Goal: Communication & Community: Share content

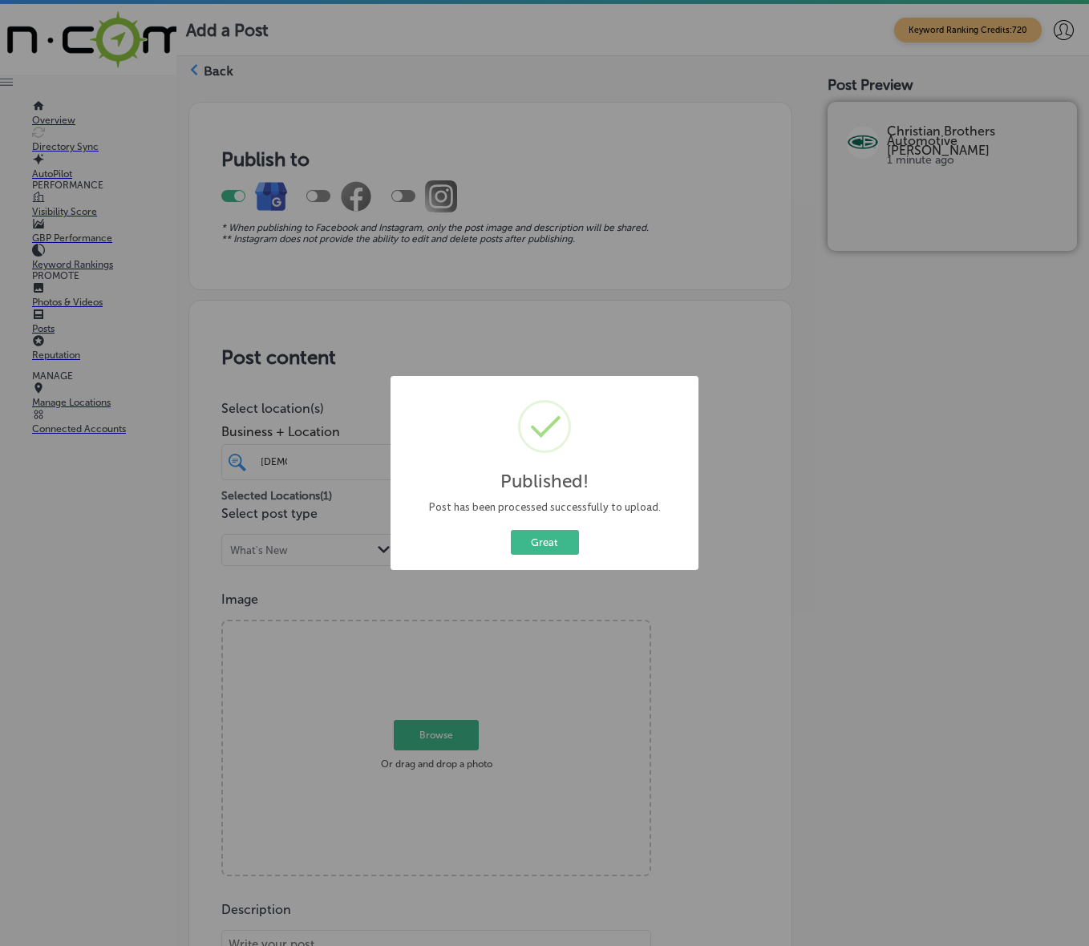
click at [544, 534] on button "Great" at bounding box center [545, 542] width 68 height 25
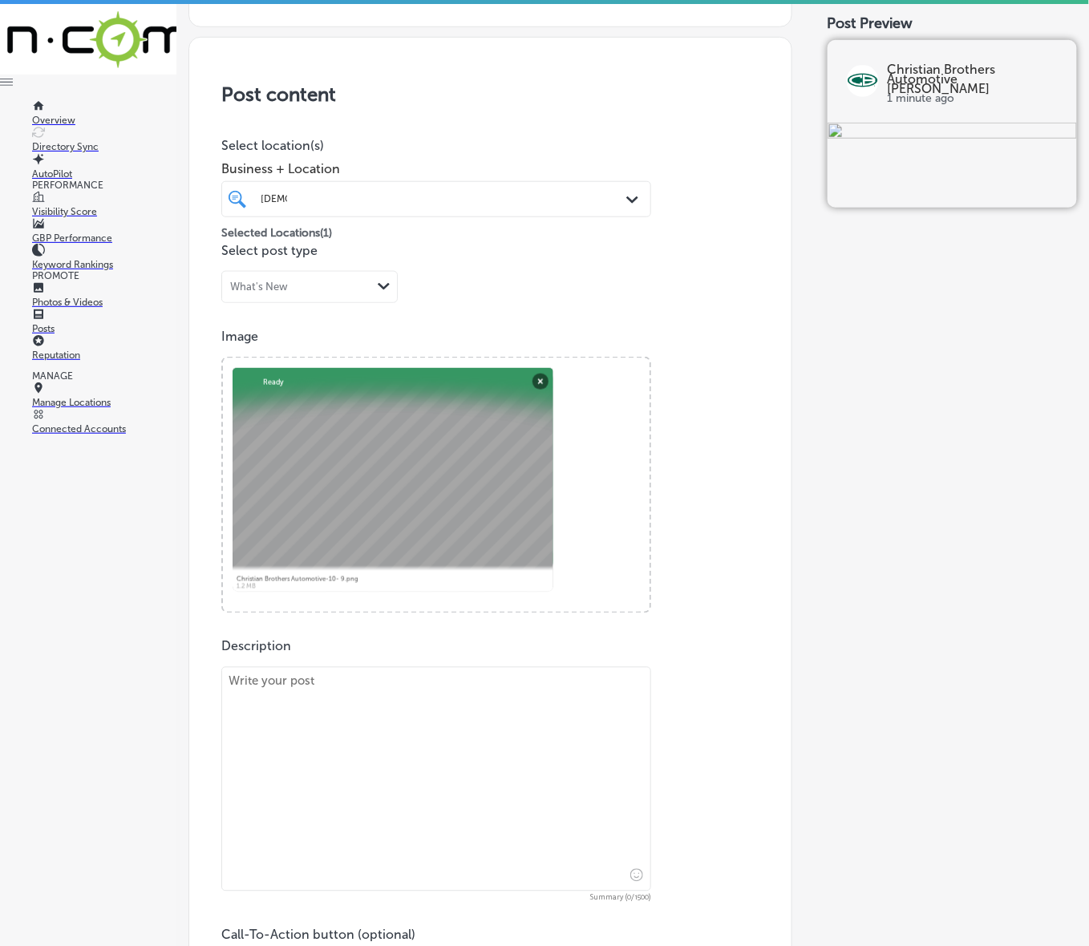
scroll to position [395, 0]
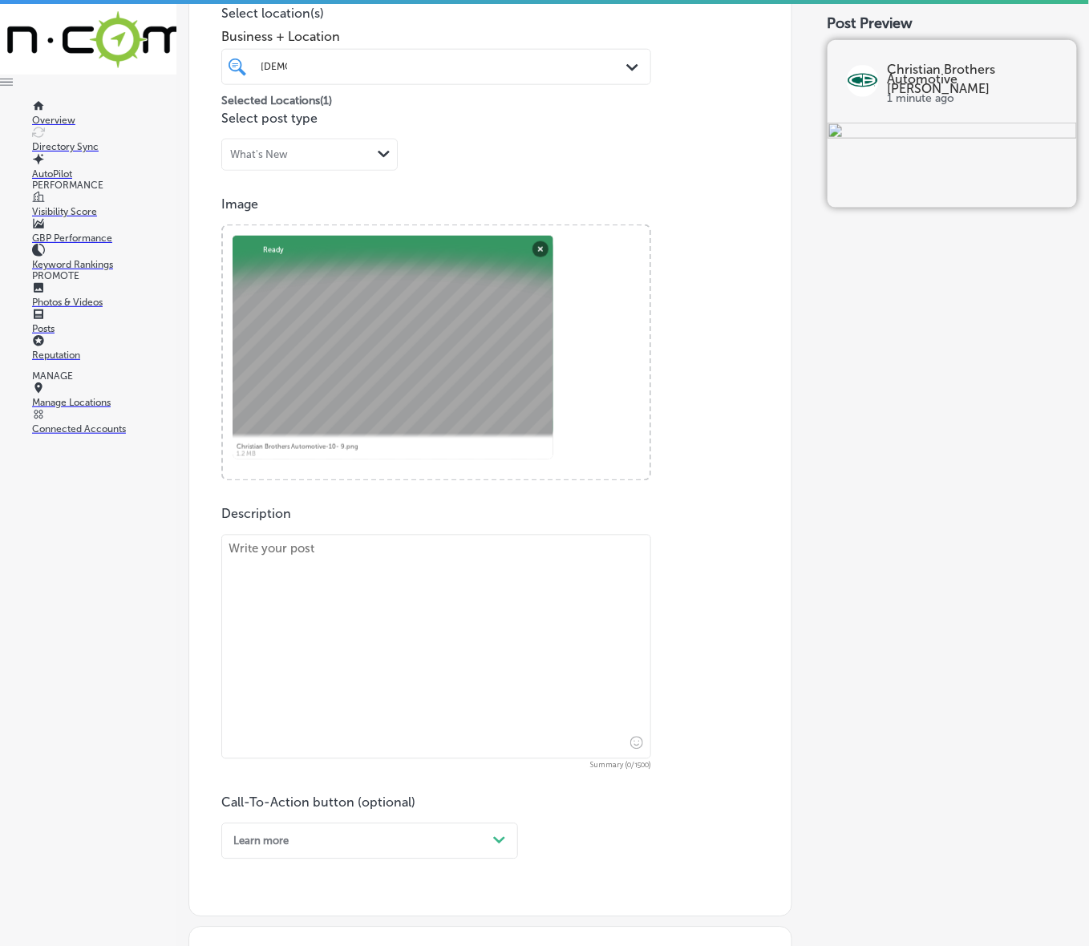
click at [550, 604] on textarea at bounding box center [436, 647] width 430 height 225
paste textarea "Fluids keep your vehicle running efficiently in [GEOGRAPHIC_DATA], [GEOGRAPHIC_…"
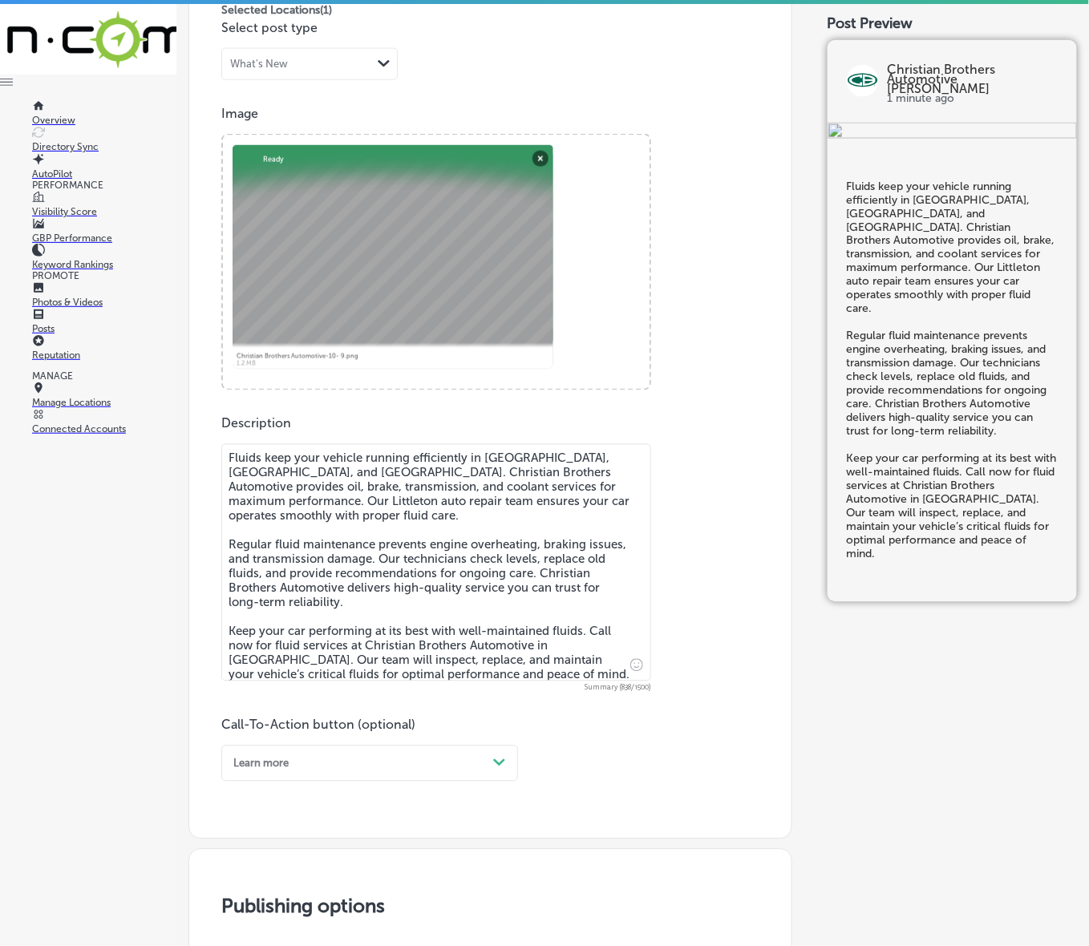
scroll to position [596, 0]
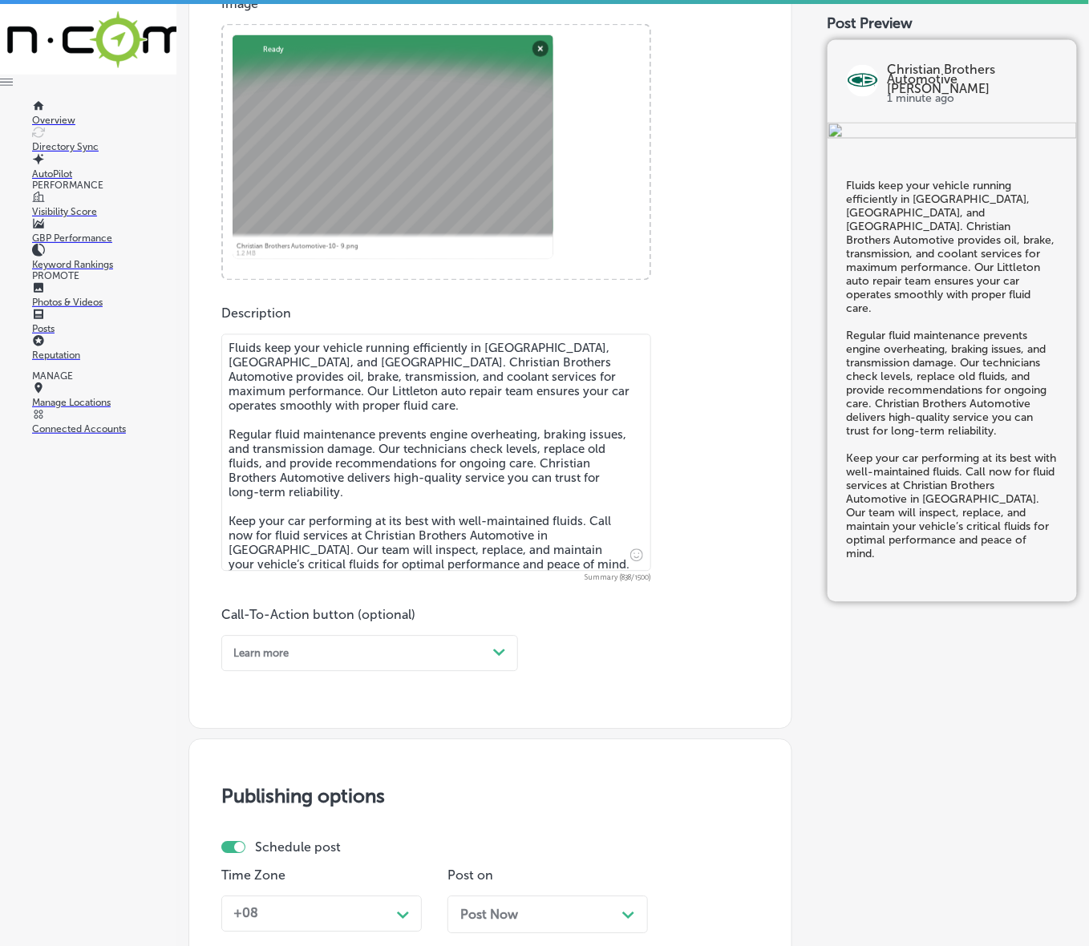
type textarea "Fluids keep your vehicle running efficiently in [GEOGRAPHIC_DATA], [GEOGRAPHIC_…"
click at [501, 651] on polygon at bounding box center [499, 653] width 12 height 7
click at [303, 827] on div "Call Now" at bounding box center [369, 832] width 297 height 24
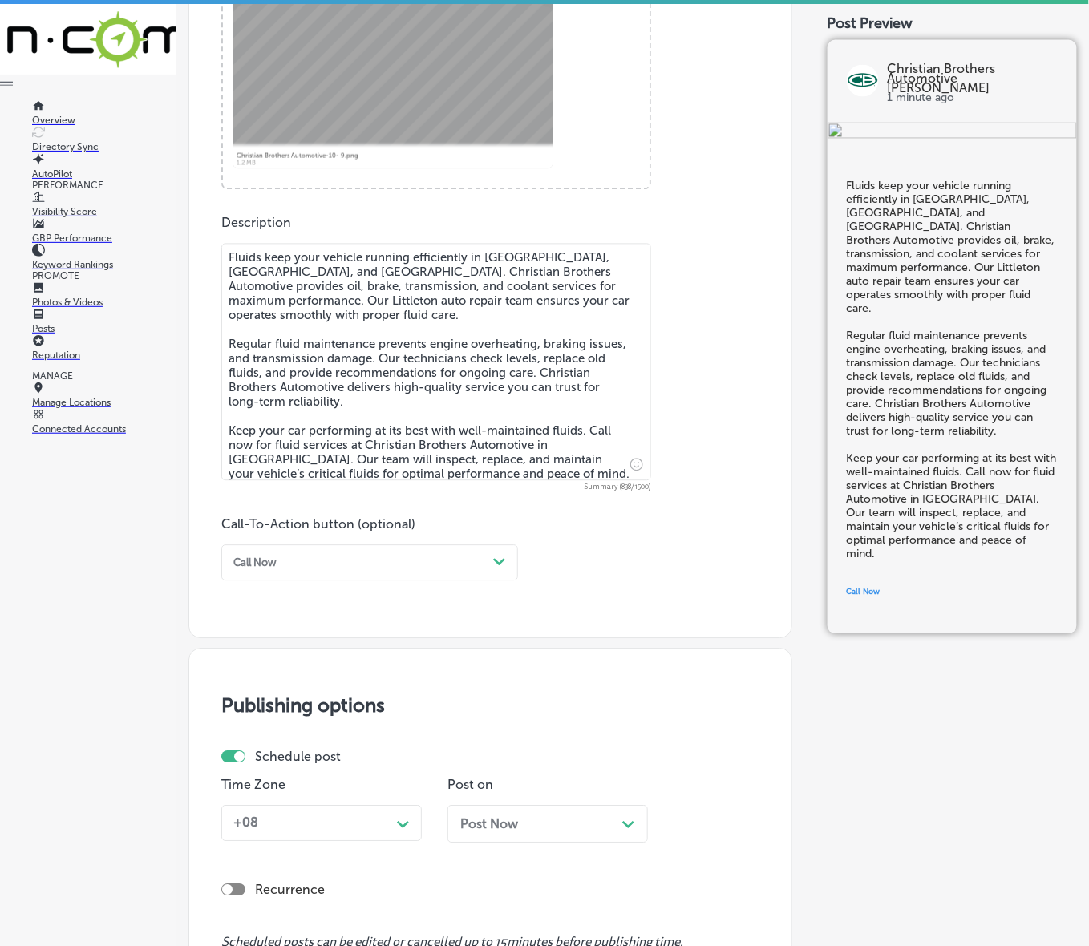
scroll to position [796, 0]
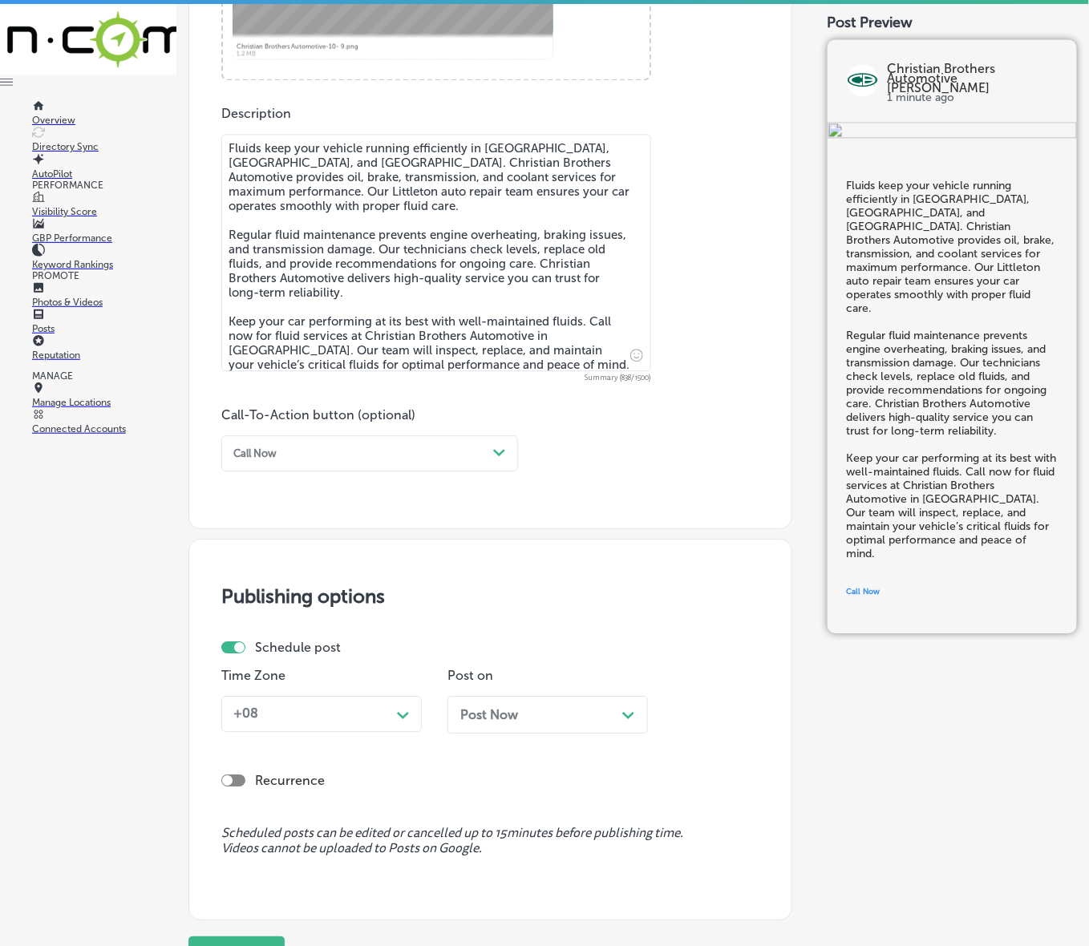
click at [394, 706] on div "Path Created with Sketch." at bounding box center [404, 714] width 26 height 26
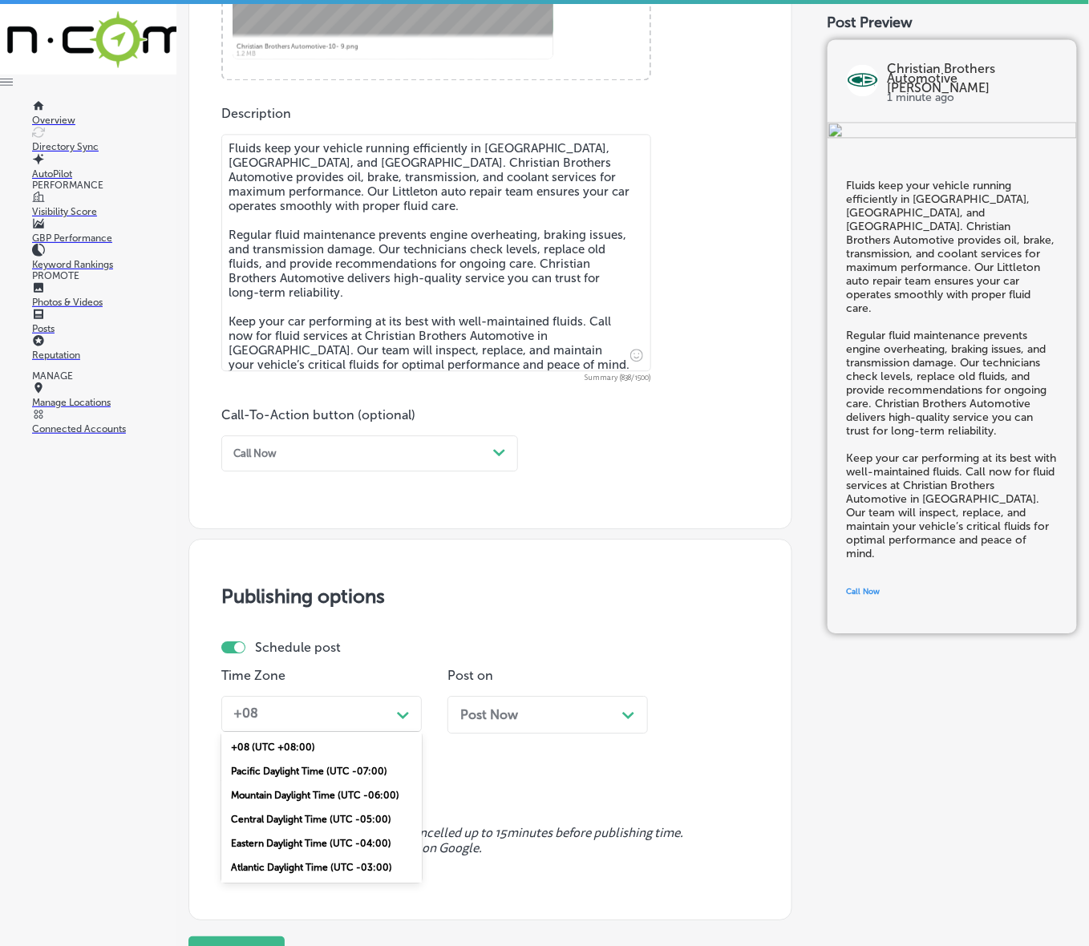
click at [361, 790] on div "Mountain Daylight Time (UTC -06:00)" at bounding box center [321, 796] width 200 height 24
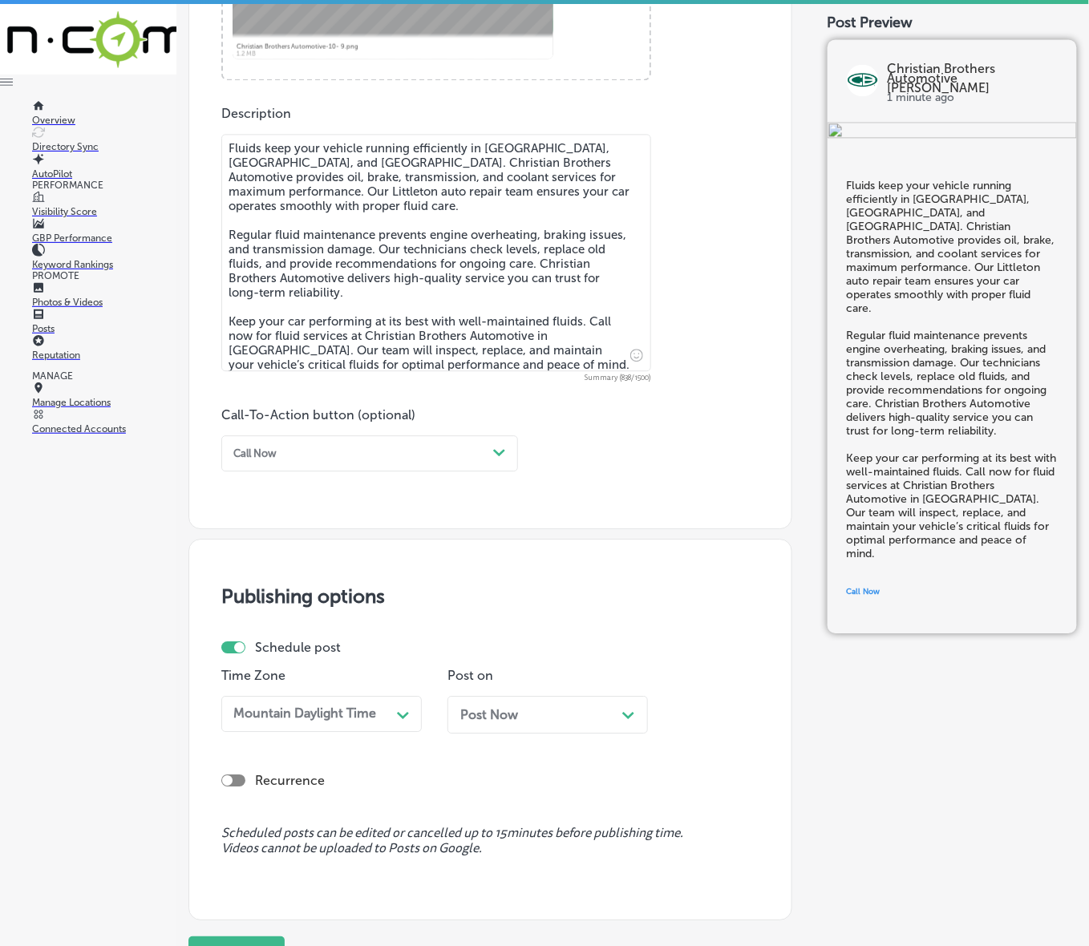
click at [549, 703] on div "Post Now Path Created with Sketch." at bounding box center [548, 715] width 200 height 38
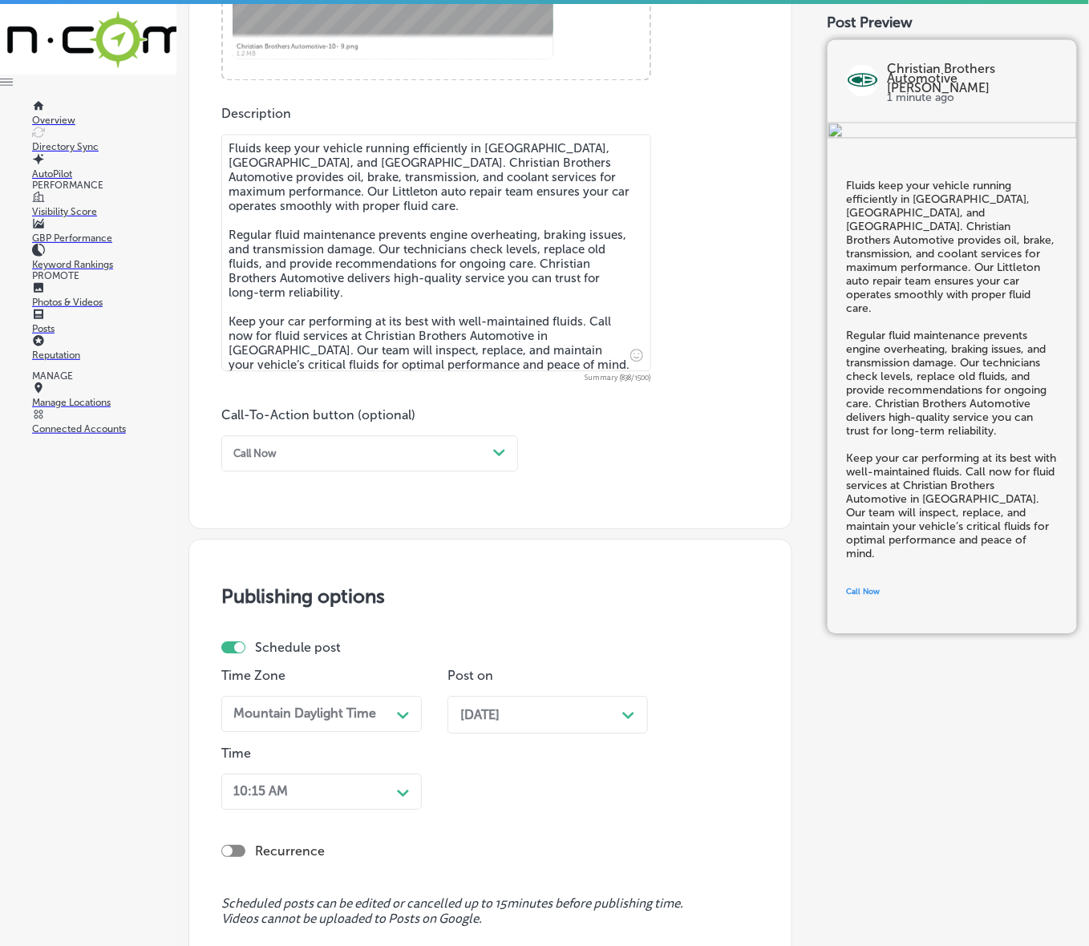
click at [390, 792] on div "10:15 AM Path Created with Sketch." at bounding box center [321, 792] width 200 height 36
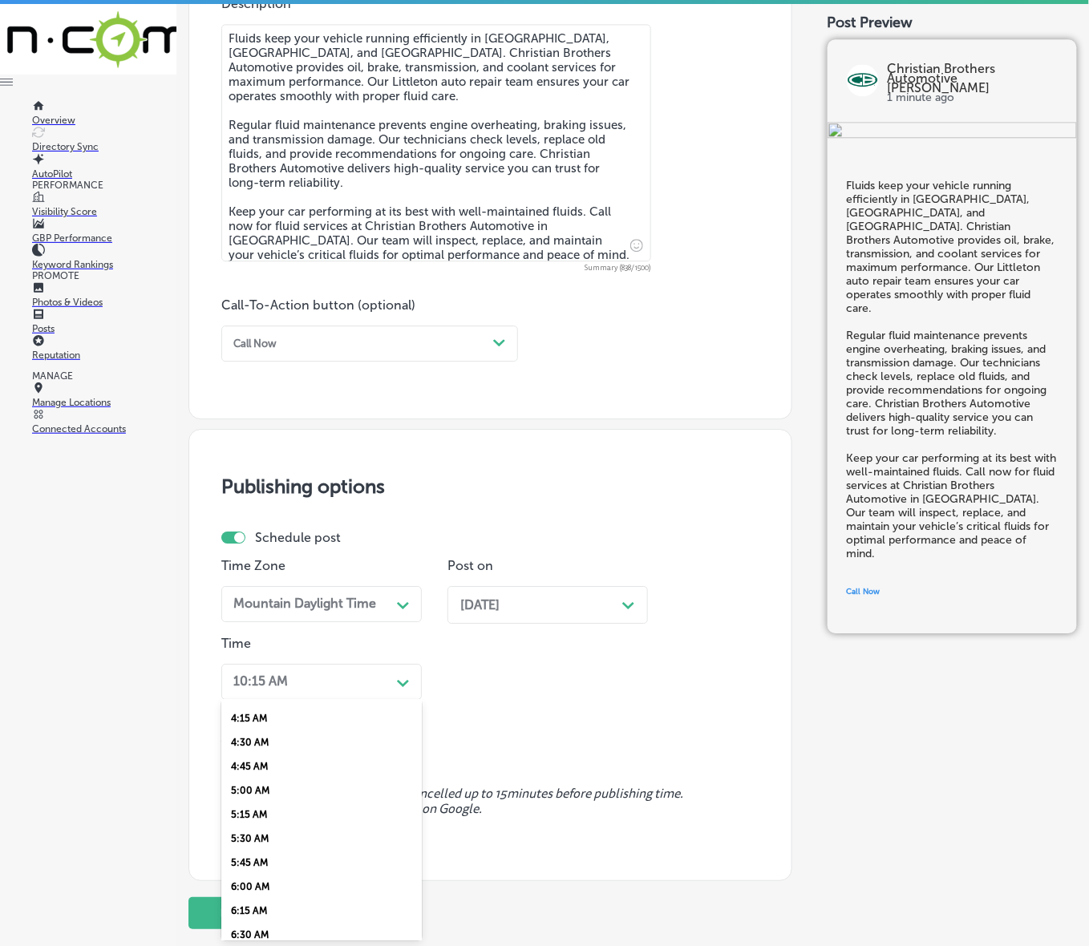
scroll to position [501, 0]
click at [246, 876] on div "7:00 AM" at bounding box center [321, 888] width 200 height 24
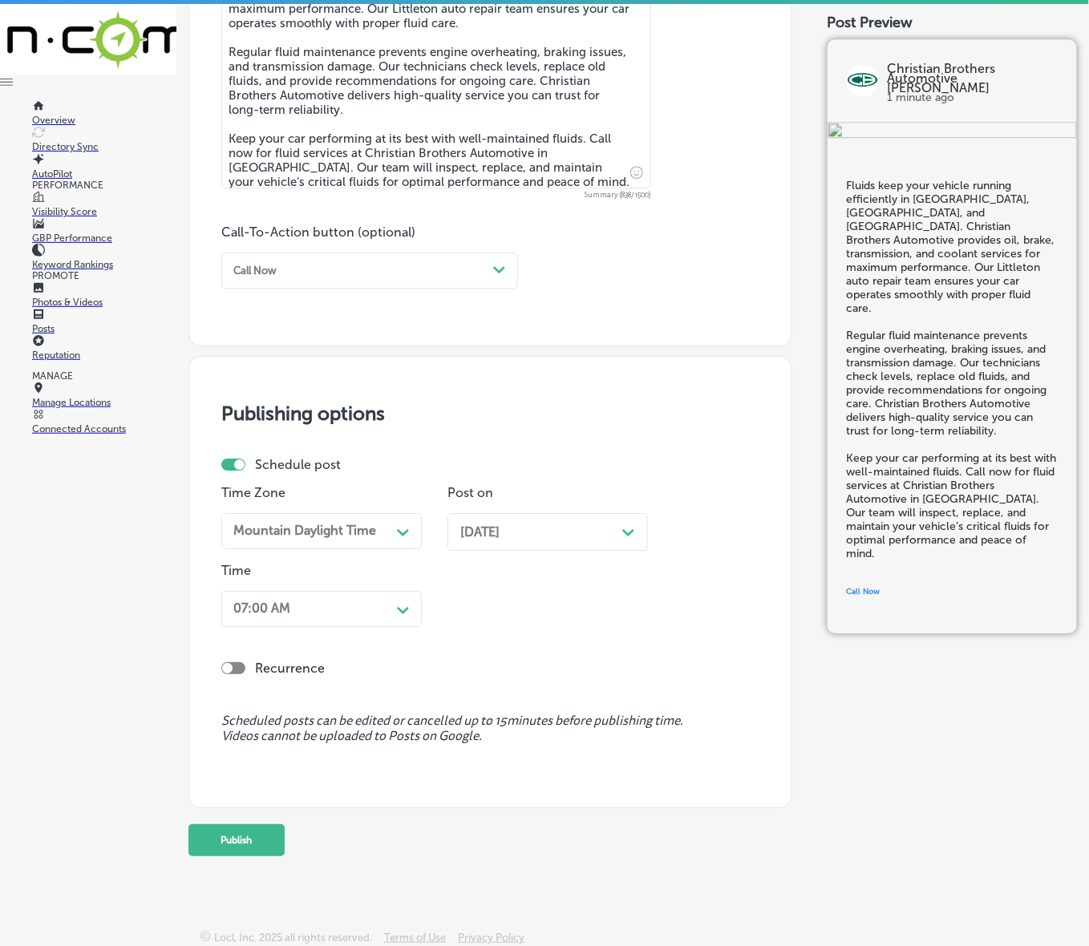
scroll to position [980, 0]
click at [238, 846] on button "Publish" at bounding box center [236, 840] width 96 height 32
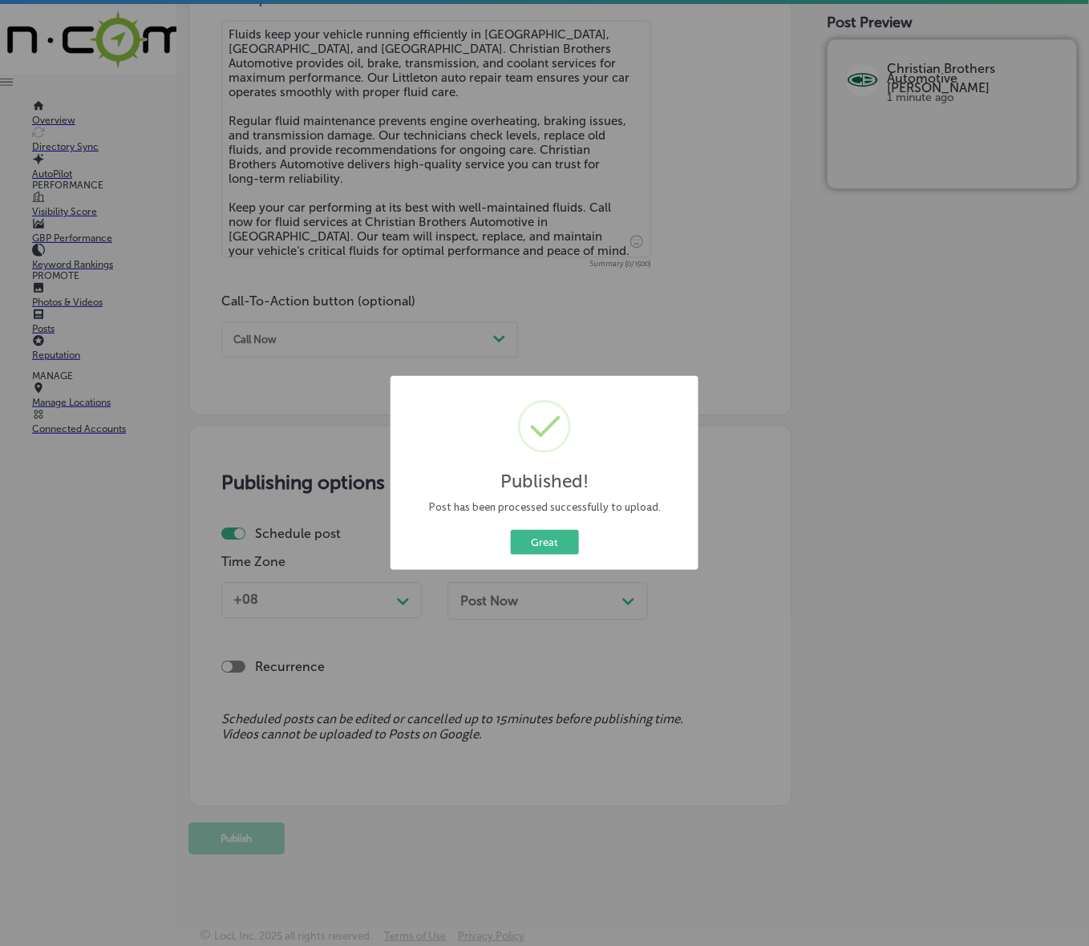
scroll to position [909, 0]
click at [558, 535] on button "Great" at bounding box center [545, 542] width 68 height 25
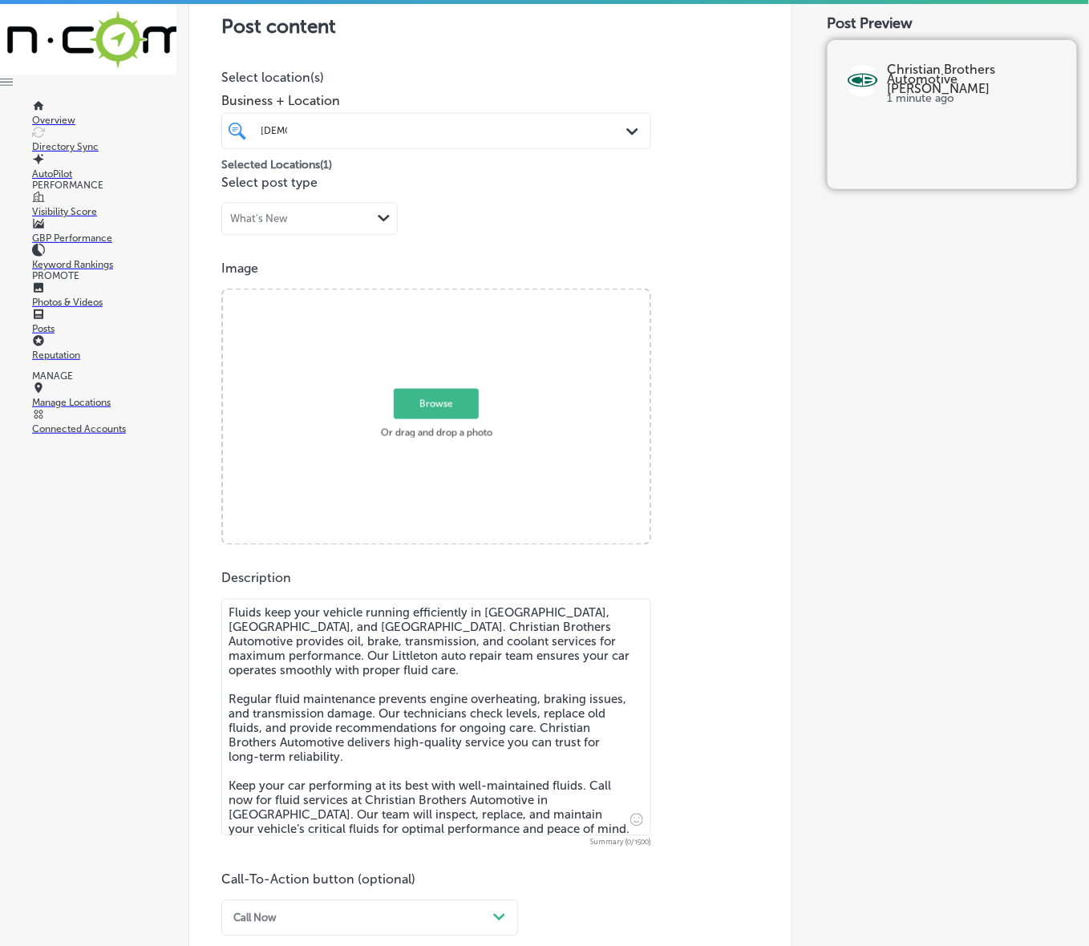
scroll to position [307, 0]
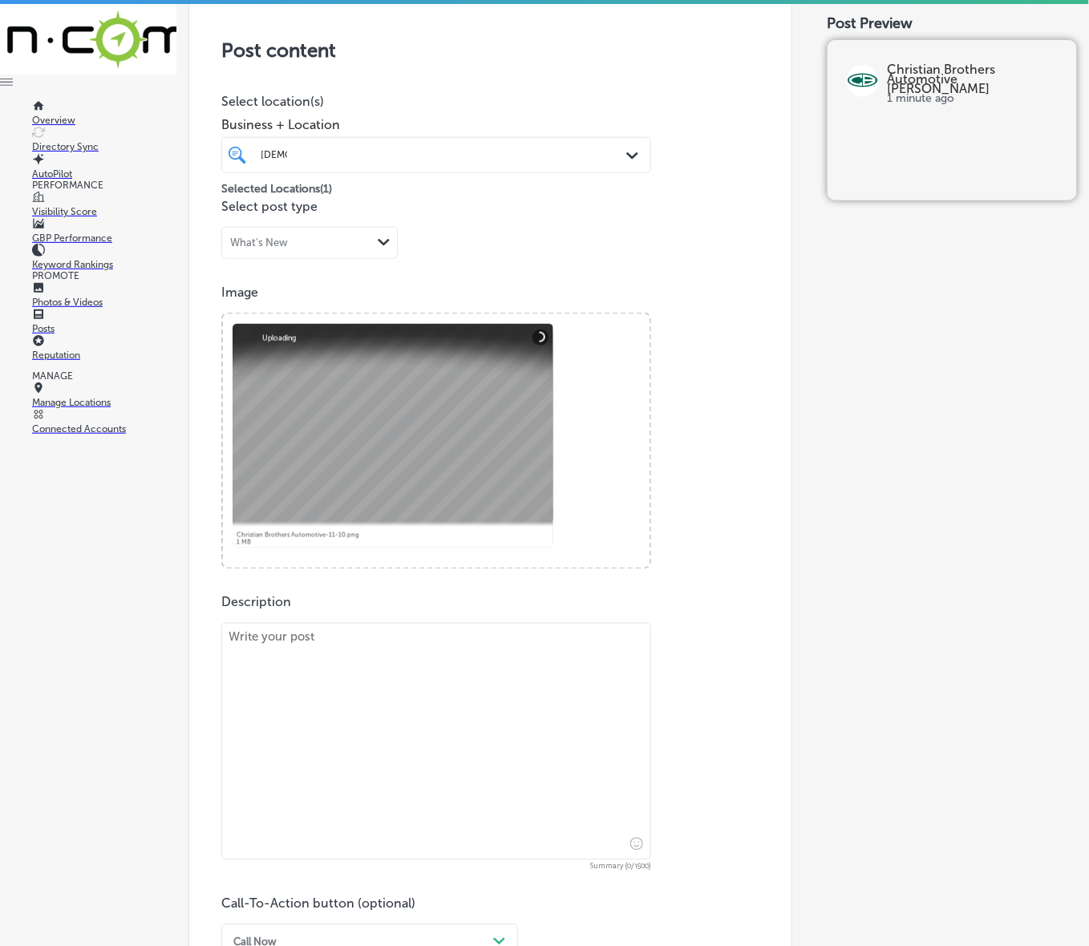
drag, startPoint x: 386, startPoint y: 670, endPoint x: 381, endPoint y: 662, distance: 9.4
click at [383, 670] on textarea at bounding box center [436, 741] width 430 height 237
paste textarea "Get a full vehicle check in Conifer, [GEOGRAPHIC_DATA], and [GEOGRAPHIC_DATA]. …"
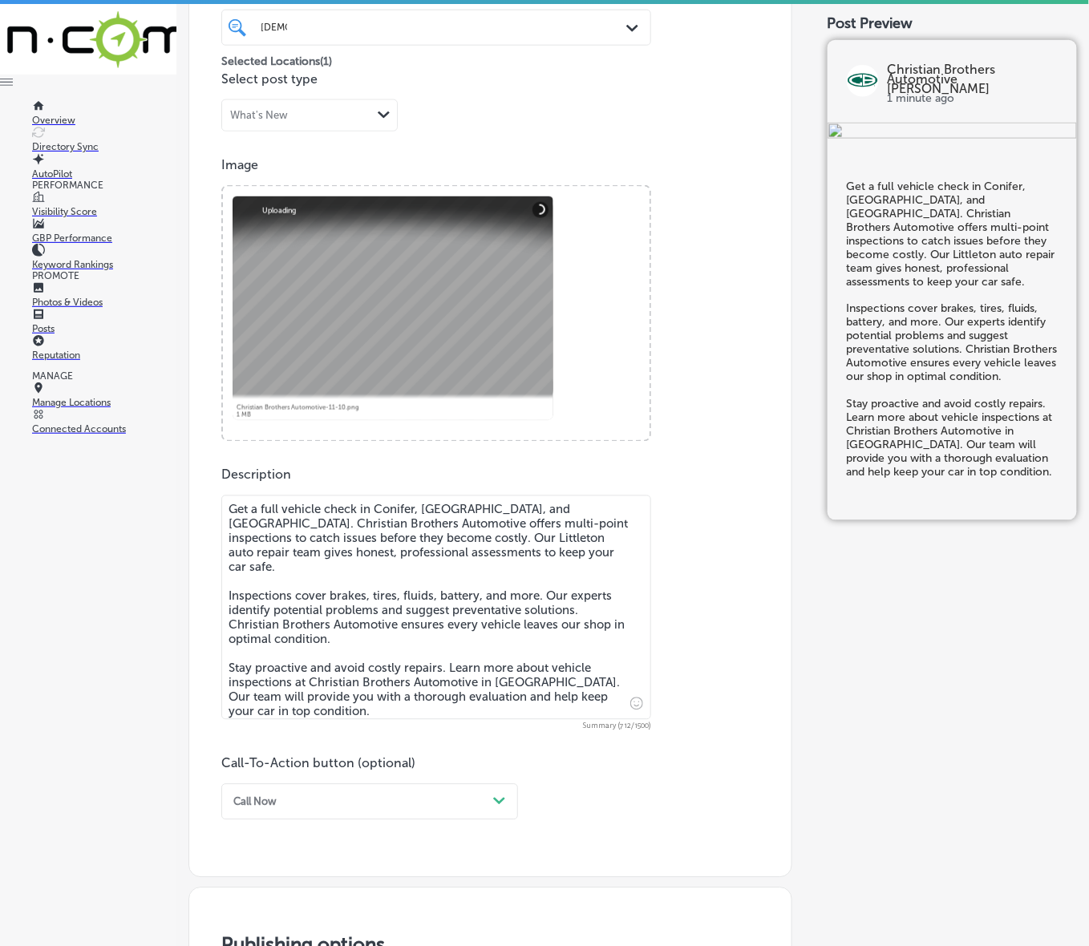
scroll to position [508, 0]
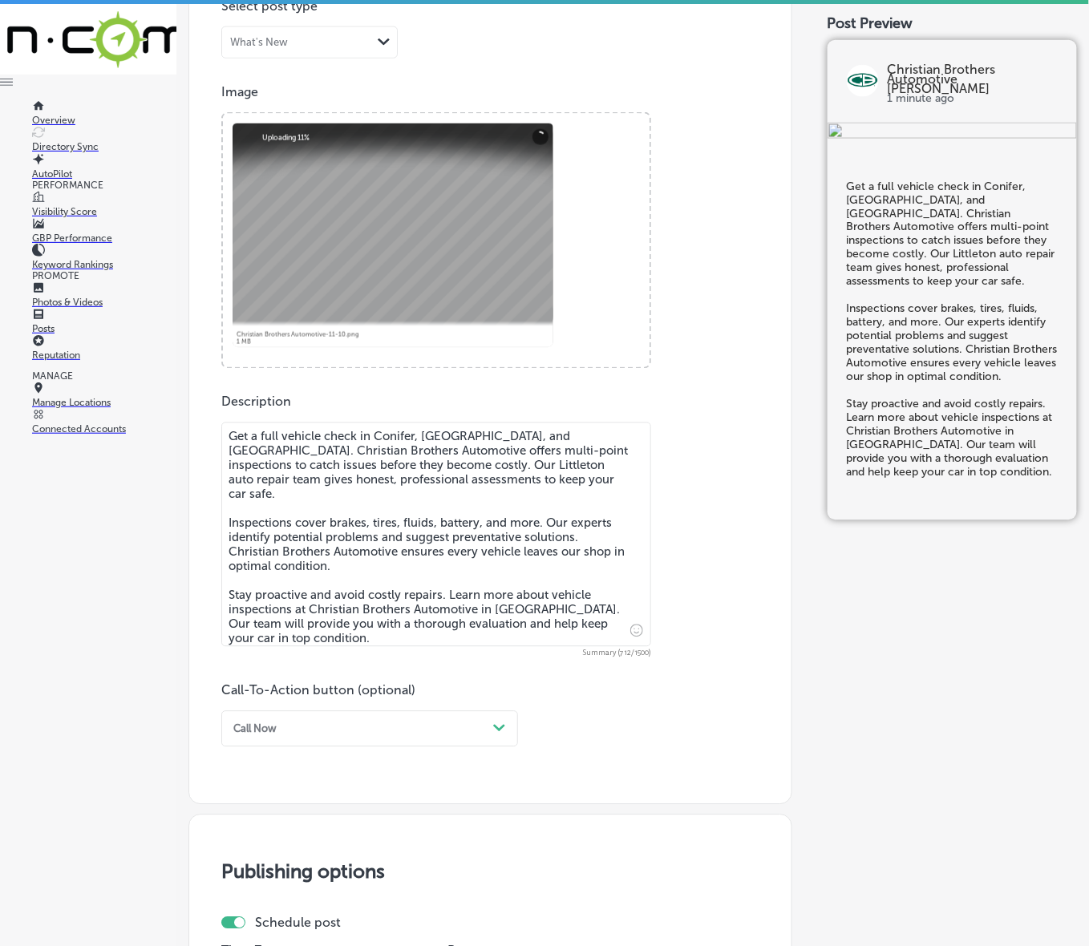
type textarea "Get a full vehicle check in Conifer, [GEOGRAPHIC_DATA], and [GEOGRAPHIC_DATA]. …"
click at [363, 712] on div "Call Now Path Created with Sketch." at bounding box center [369, 729] width 297 height 36
click at [295, 856] on div "Learn more" at bounding box center [369, 859] width 297 height 24
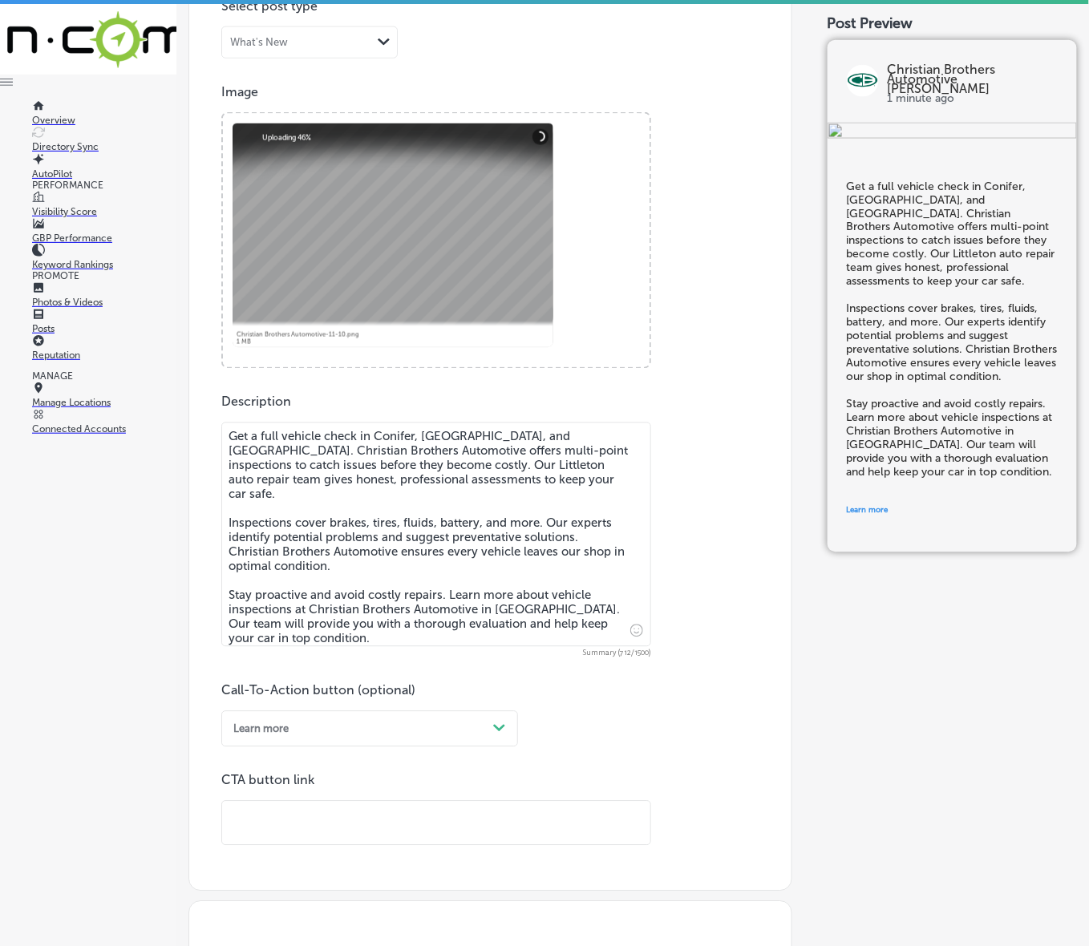
click at [318, 814] on input "text" at bounding box center [436, 824] width 428 height 44
paste input "[URL][DOMAIN_NAME][PERSON_NAME]"
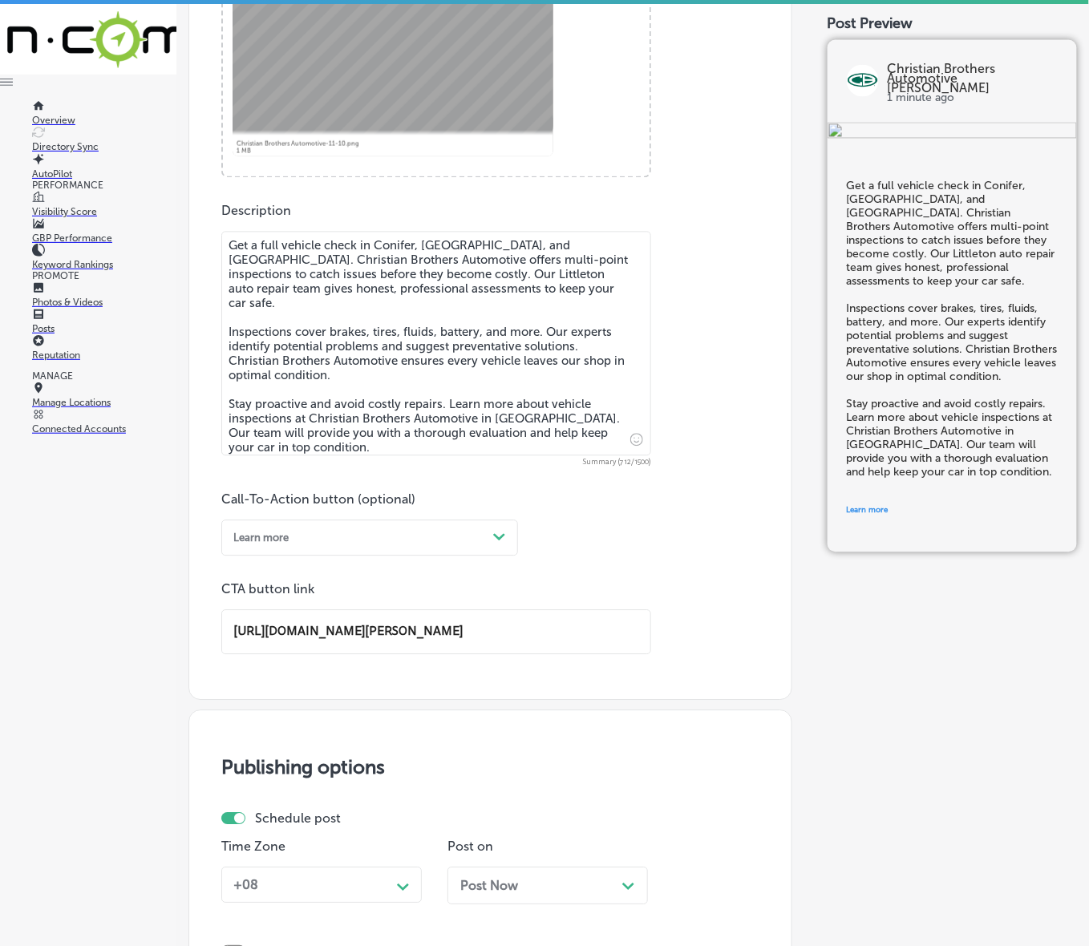
scroll to position [909, 0]
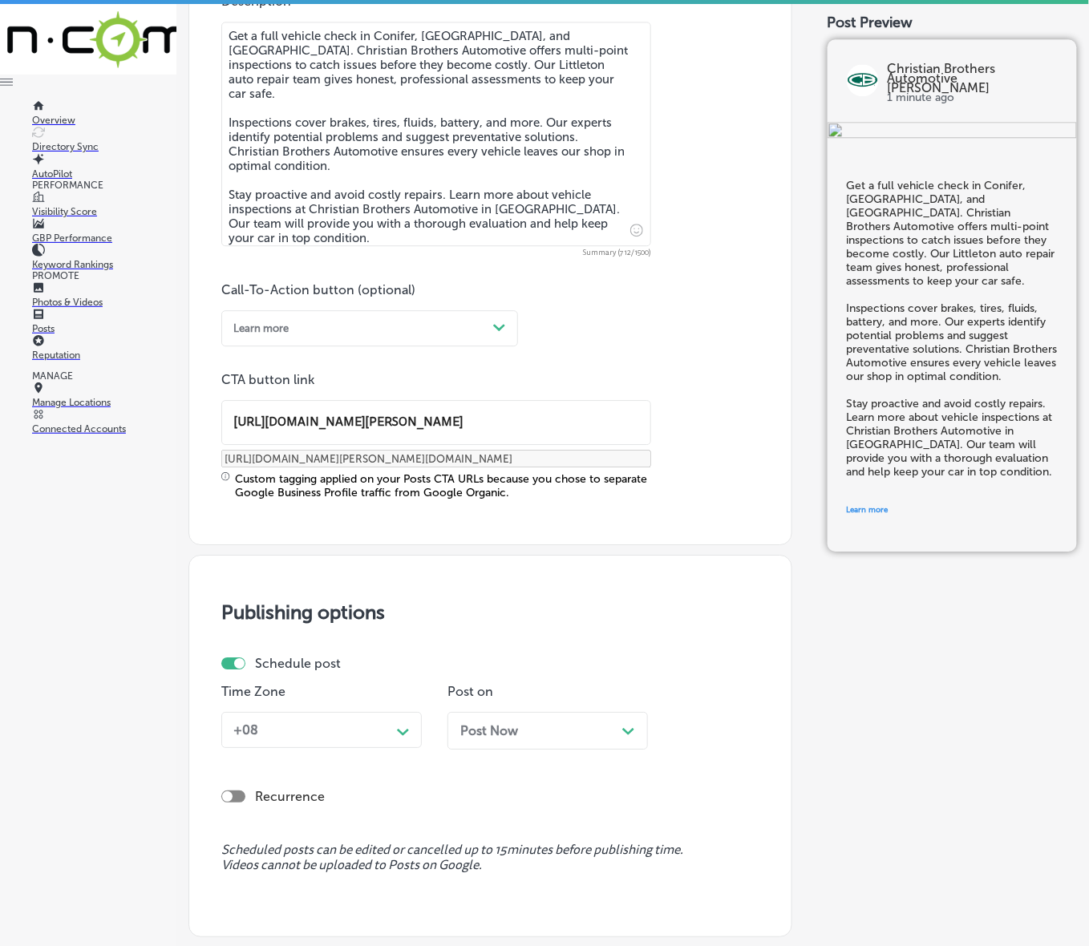
type input "[URL][DOMAIN_NAME][PERSON_NAME]"
click at [398, 743] on div "+08 Path Created with Sketch." at bounding box center [321, 730] width 200 height 36
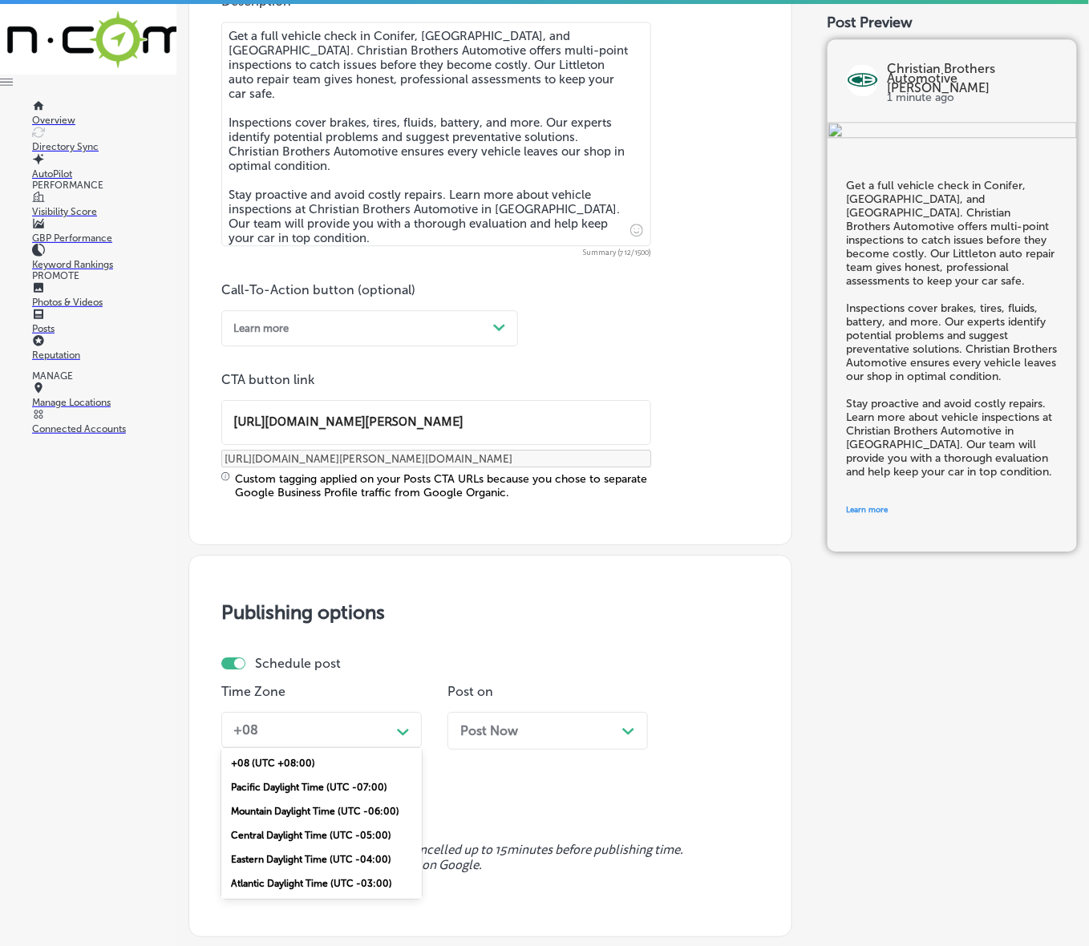
click at [334, 807] on div "Mountain Daylight Time (UTC -06:00)" at bounding box center [321, 812] width 200 height 24
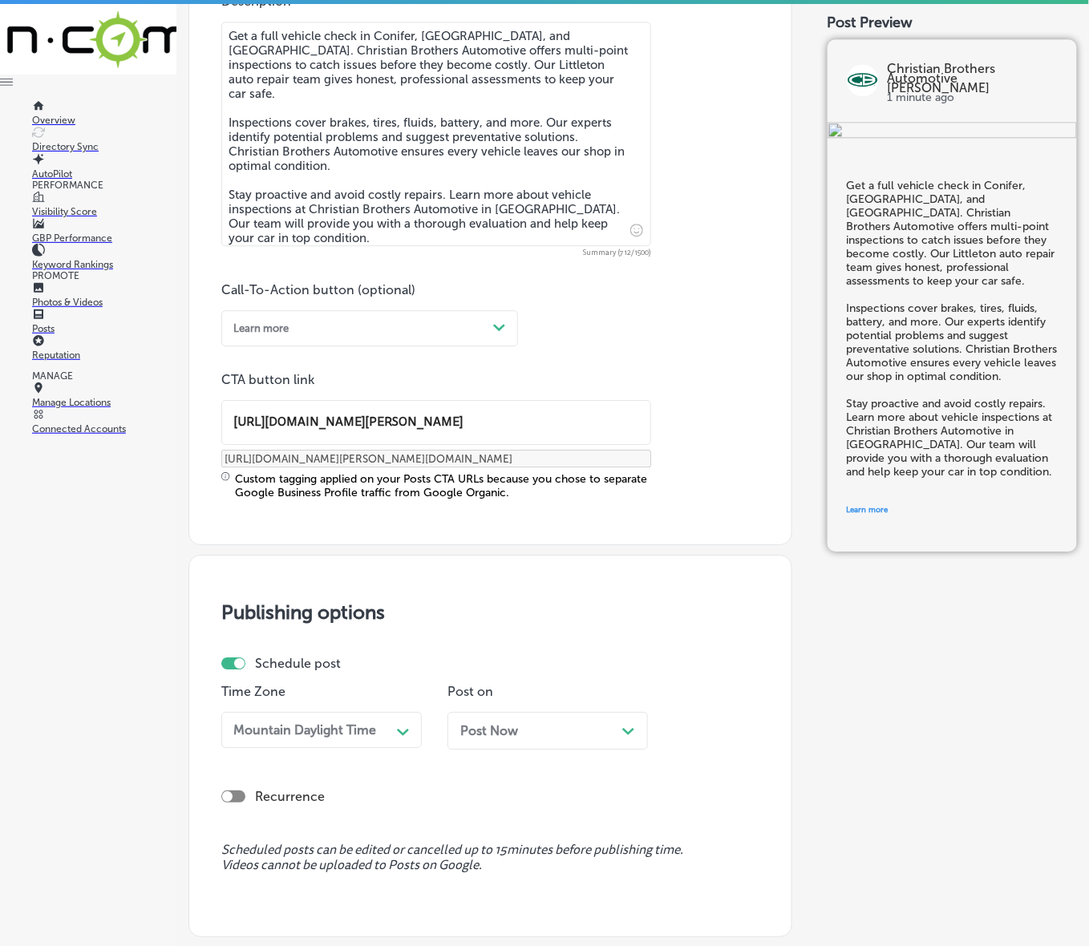
click at [469, 746] on div "Post Now Path Created with Sketch." at bounding box center [548, 731] width 200 height 38
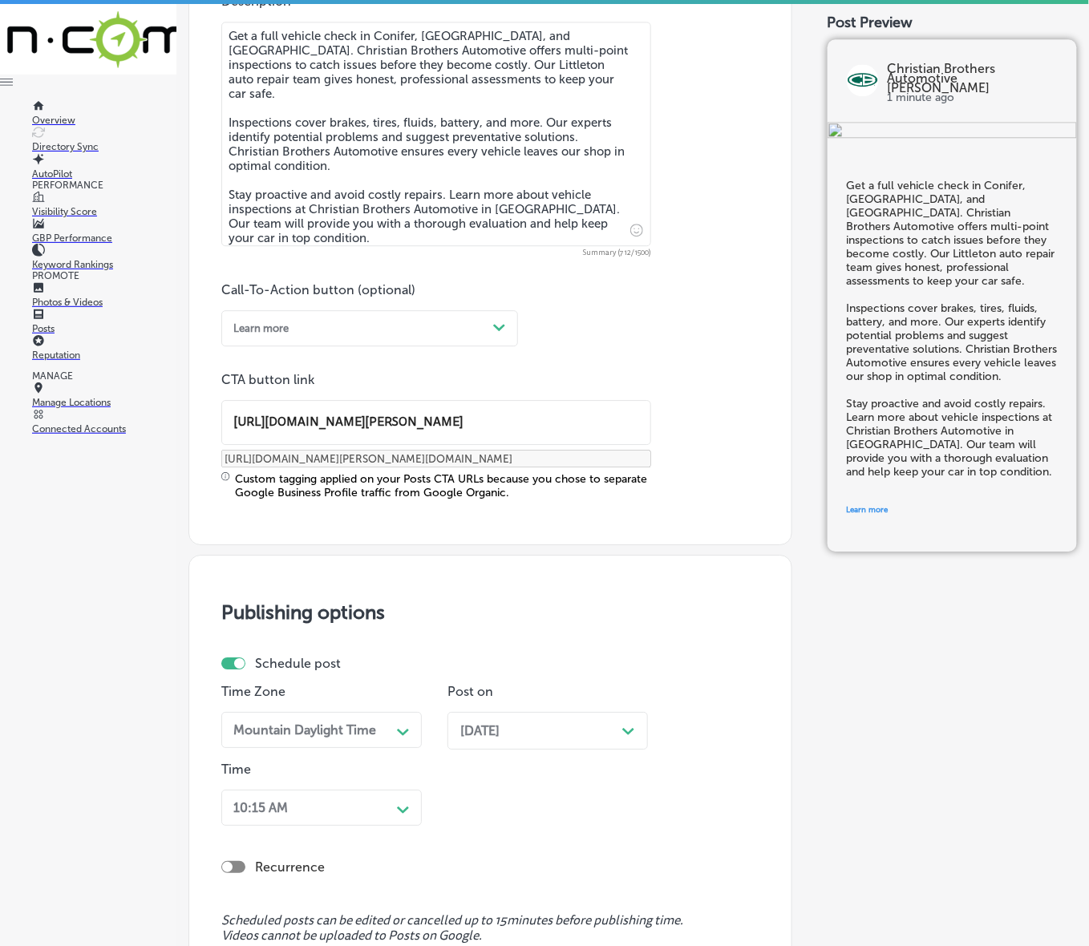
click at [399, 800] on div "10:15 AM Path Created with Sketch." at bounding box center [321, 808] width 200 height 36
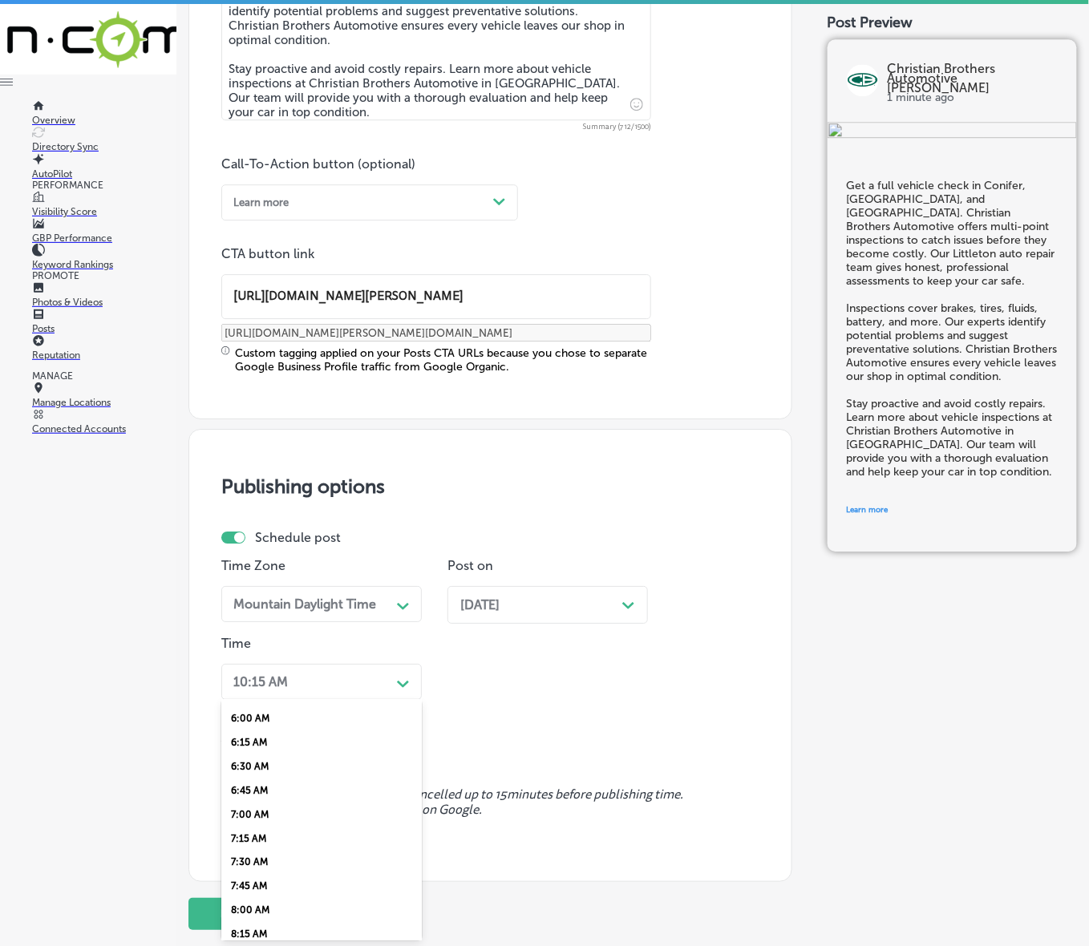
scroll to position [601, 0]
click at [241, 776] on div "7:00 AM" at bounding box center [321, 788] width 200 height 24
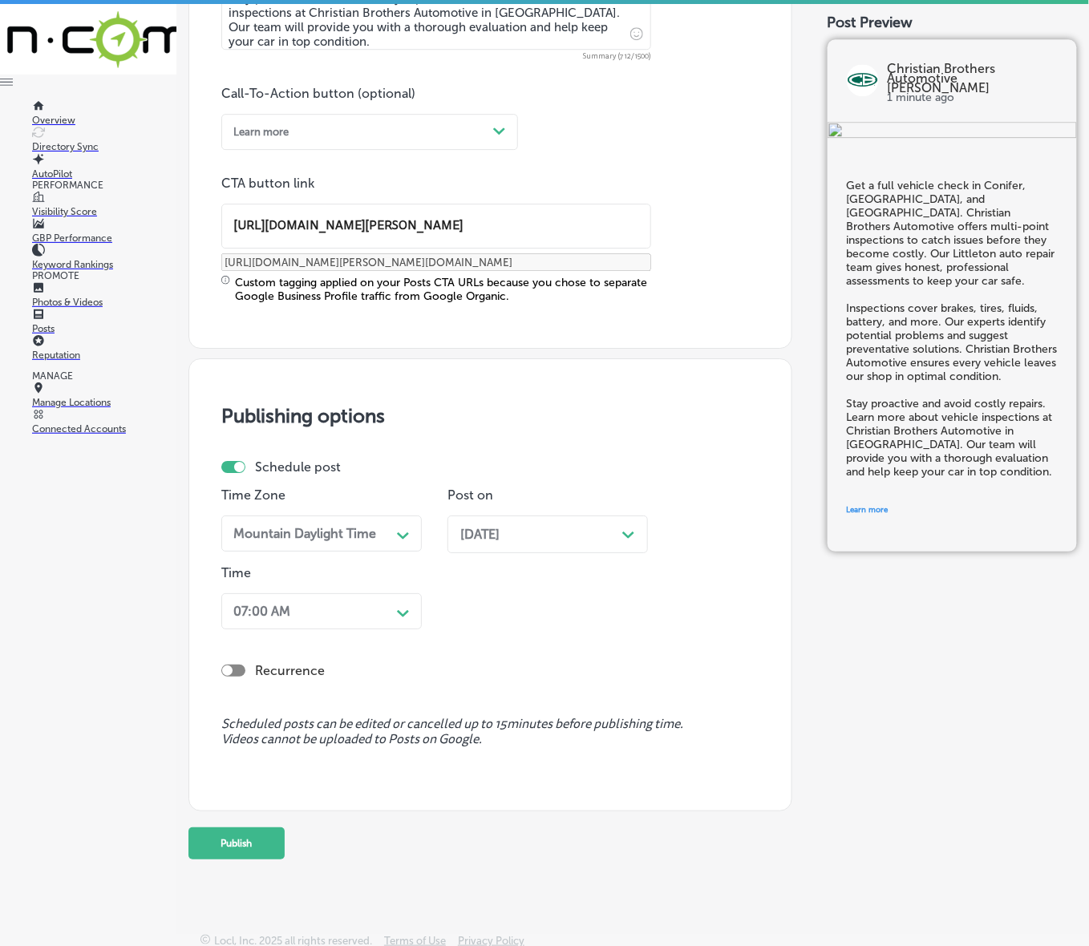
scroll to position [1108, 0]
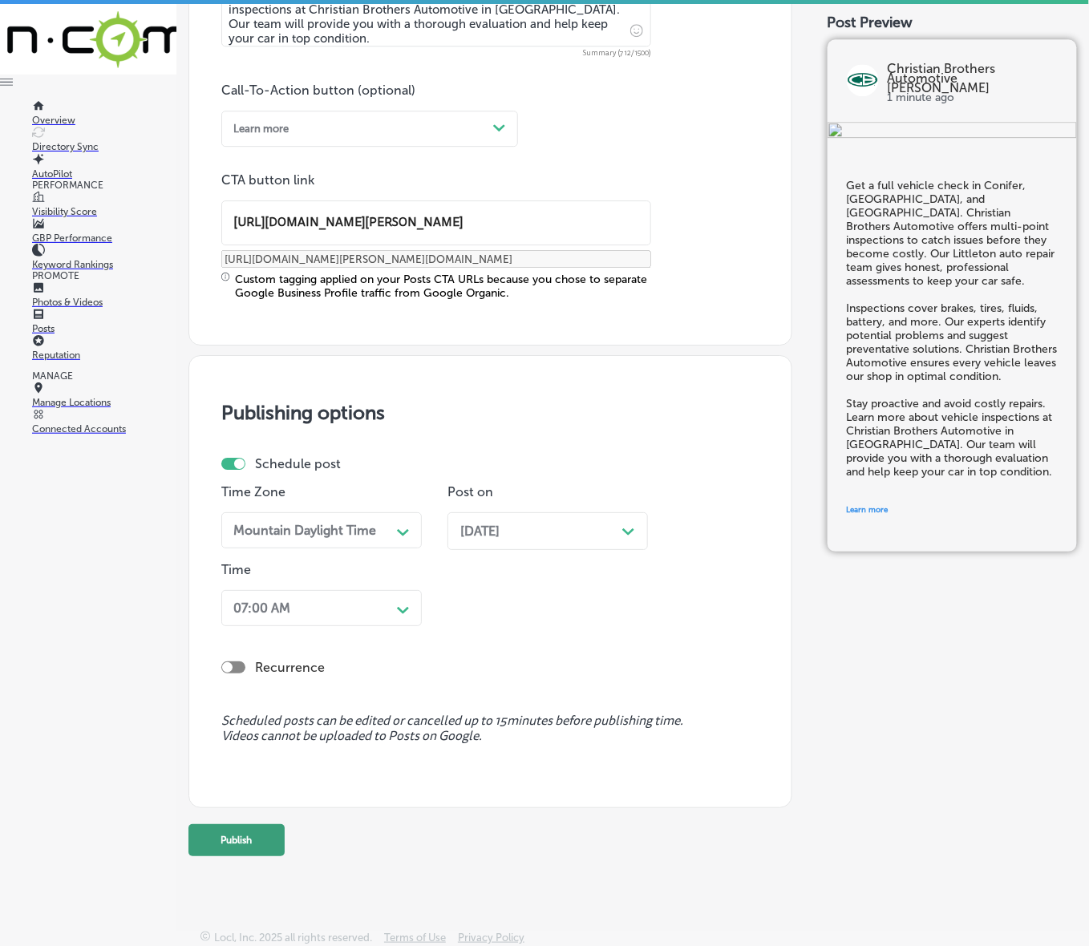
click at [245, 846] on button "Publish" at bounding box center [236, 840] width 96 height 32
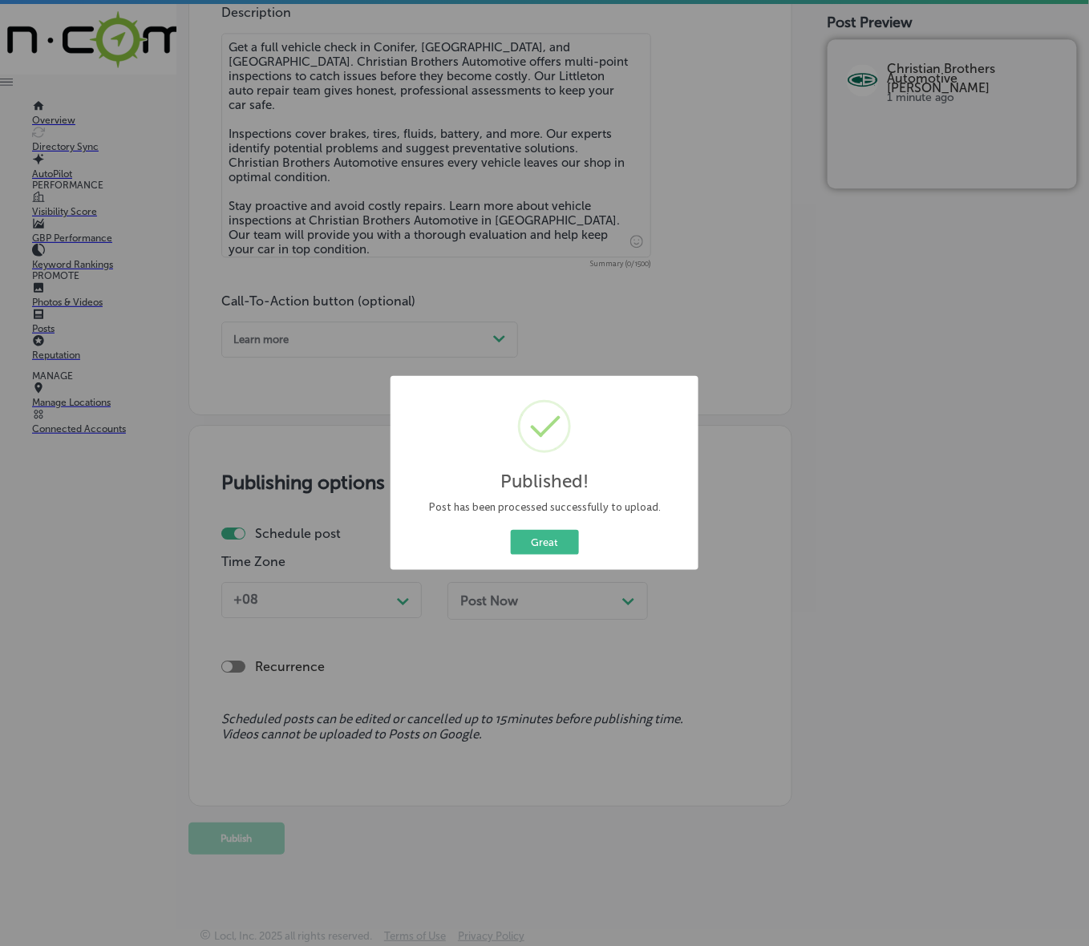
scroll to position [897, 0]
click at [555, 534] on button "Great" at bounding box center [545, 542] width 68 height 25
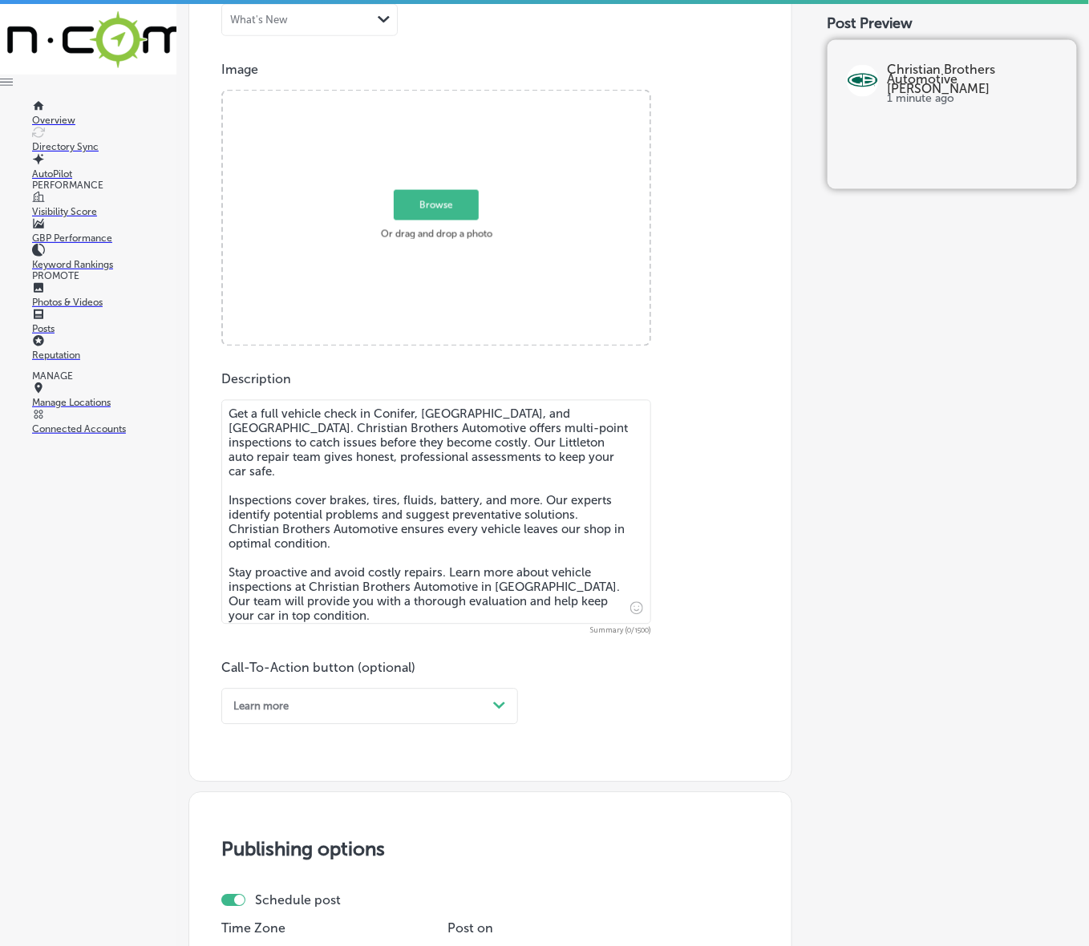
scroll to position [496, 0]
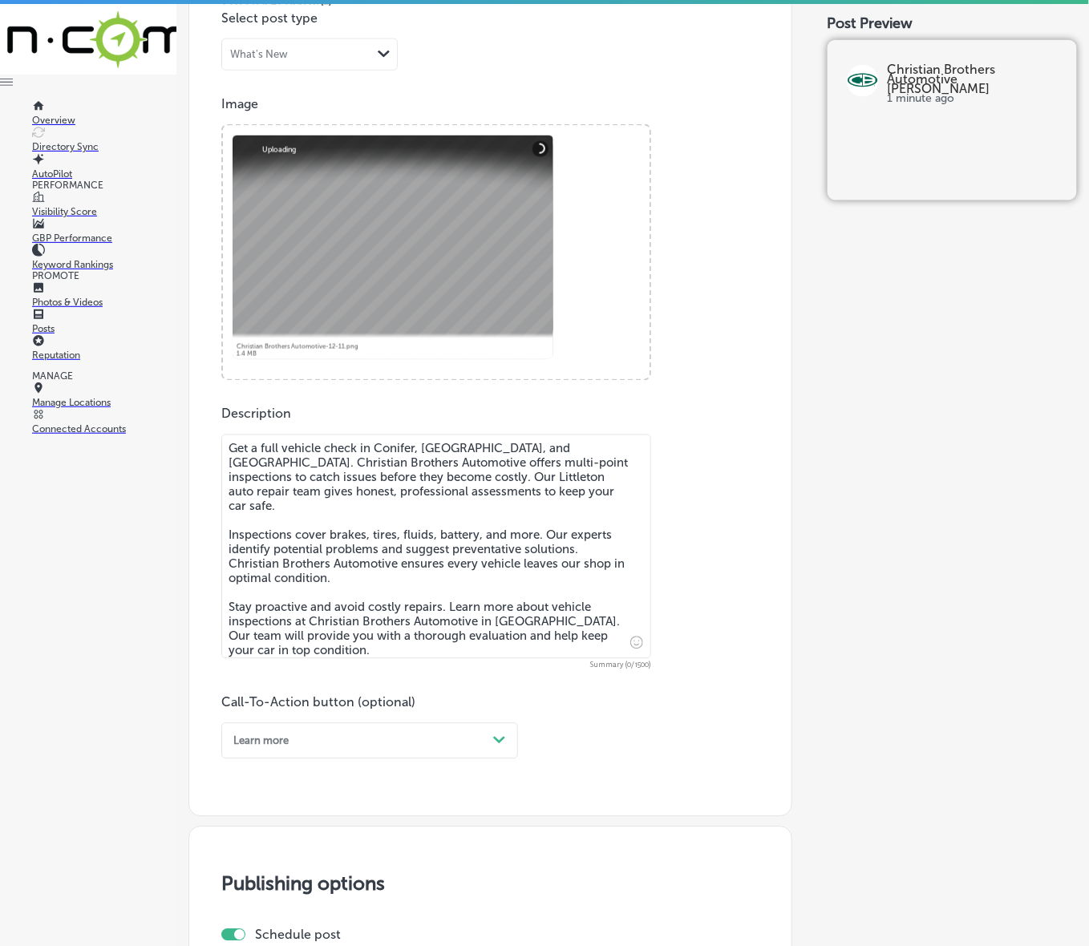
click at [243, 568] on textarea "Get a full vehicle check in Conifer, [GEOGRAPHIC_DATA], and [GEOGRAPHIC_DATA]. …" at bounding box center [436, 547] width 430 height 225
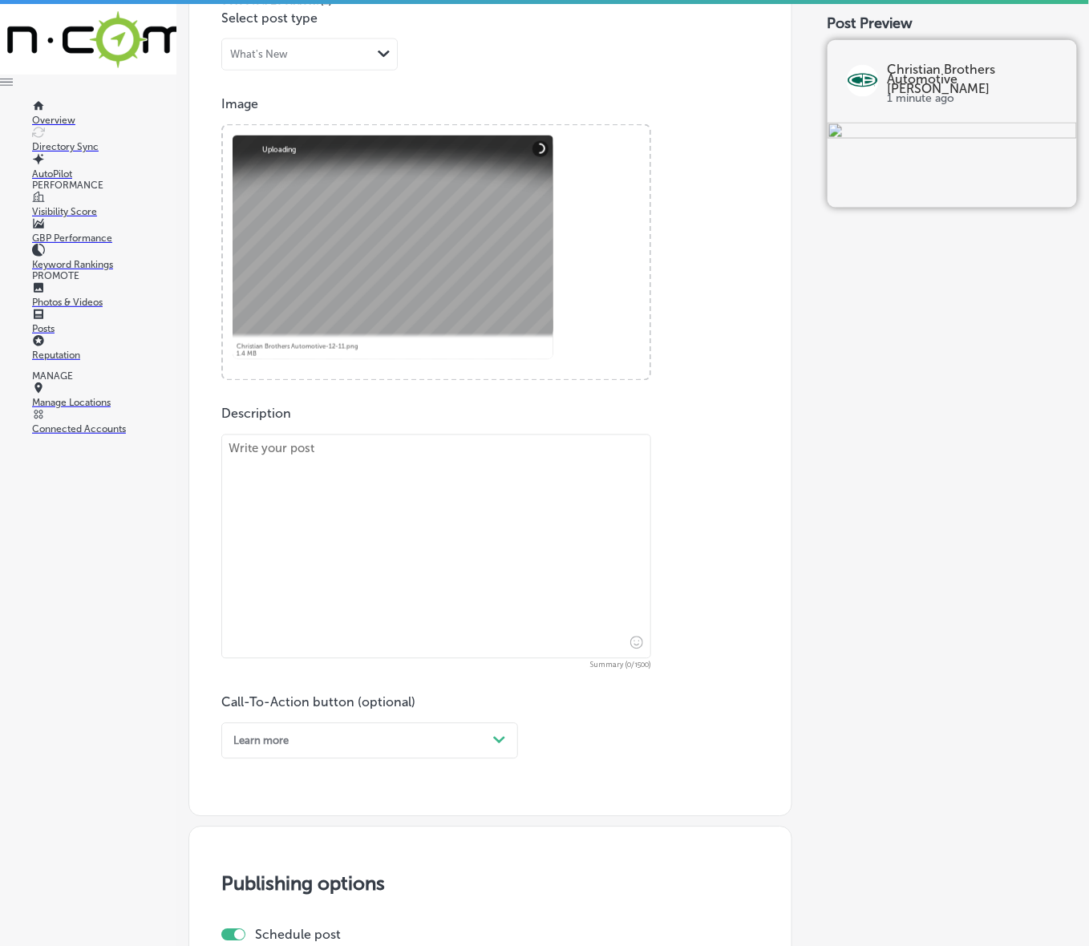
paste textarea "Keep your car performing like new in [GEOGRAPHIC_DATA], [GEOGRAPHIC_DATA], and …"
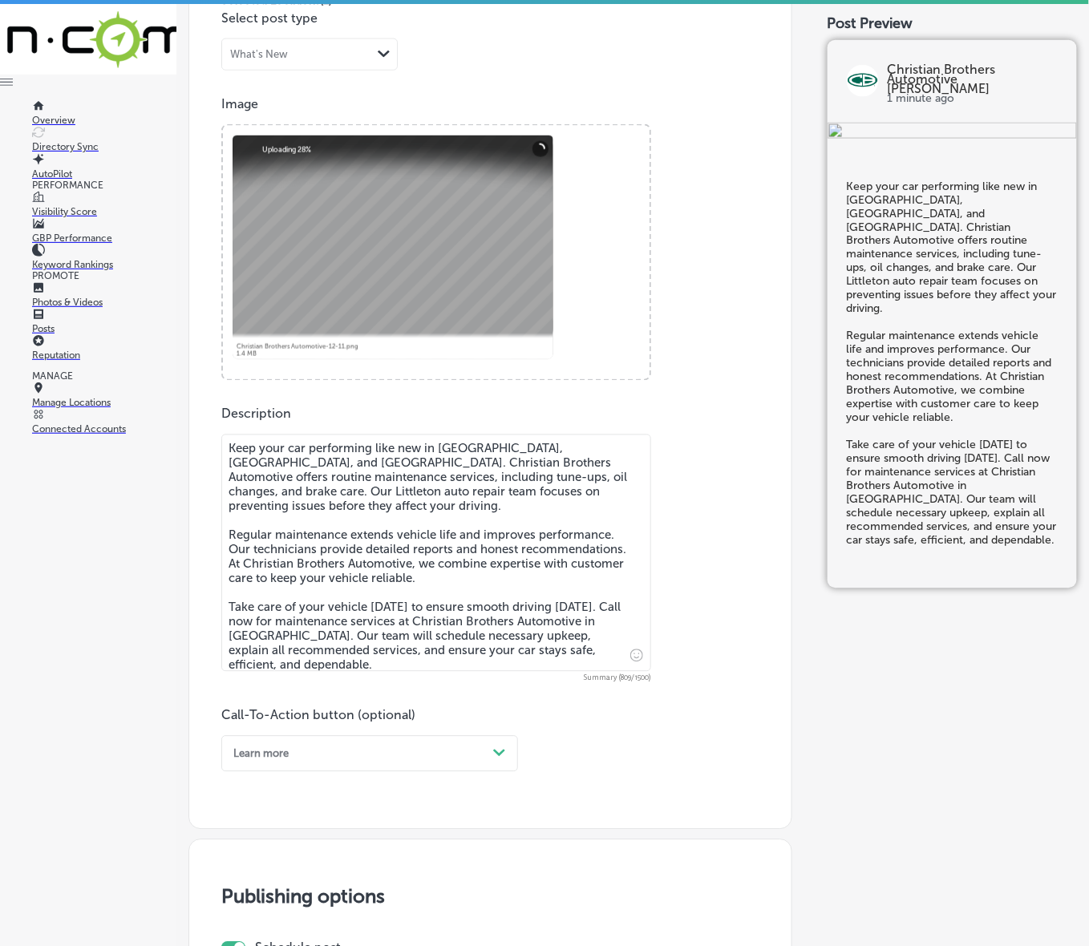
type textarea "Keep your car performing like new in [GEOGRAPHIC_DATA], [GEOGRAPHIC_DATA], and …"
click at [489, 750] on div "Path Created with Sketch." at bounding box center [500, 754] width 26 height 26
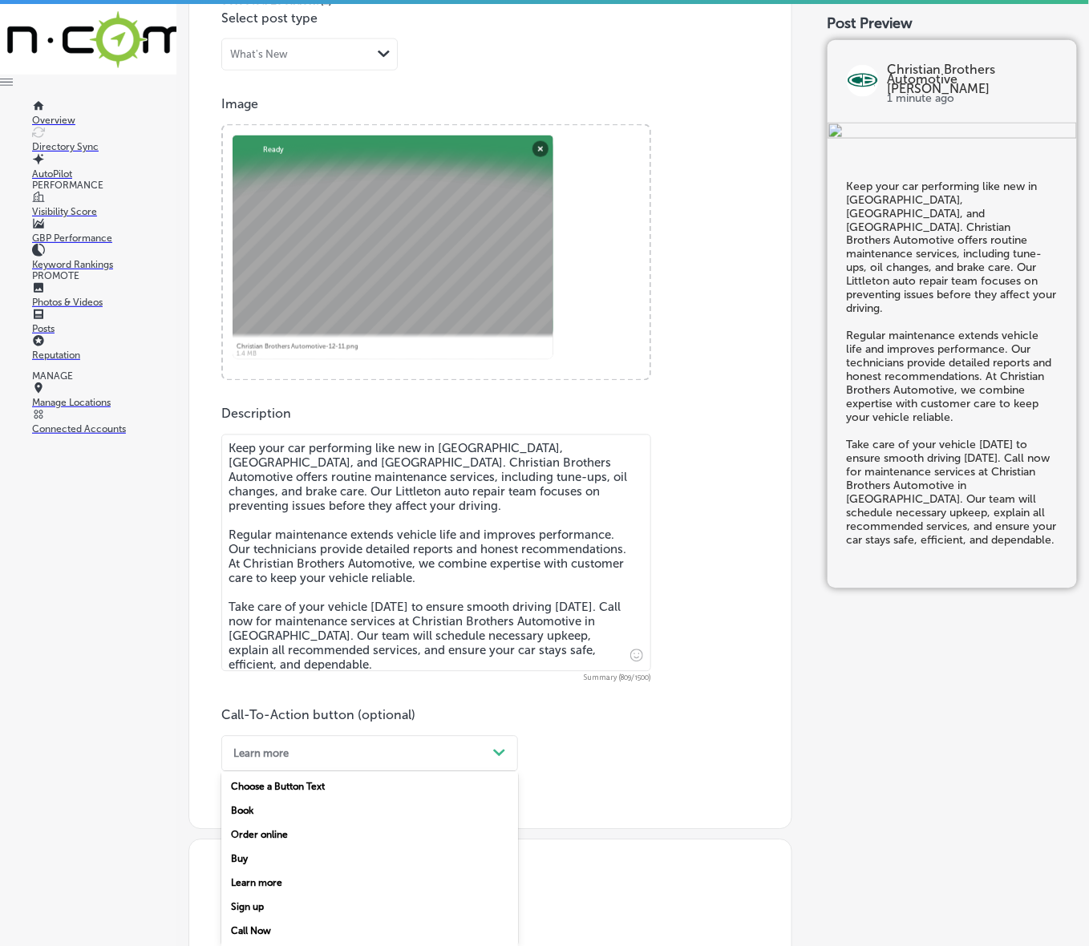
click at [241, 924] on div "Call Now" at bounding box center [369, 932] width 297 height 24
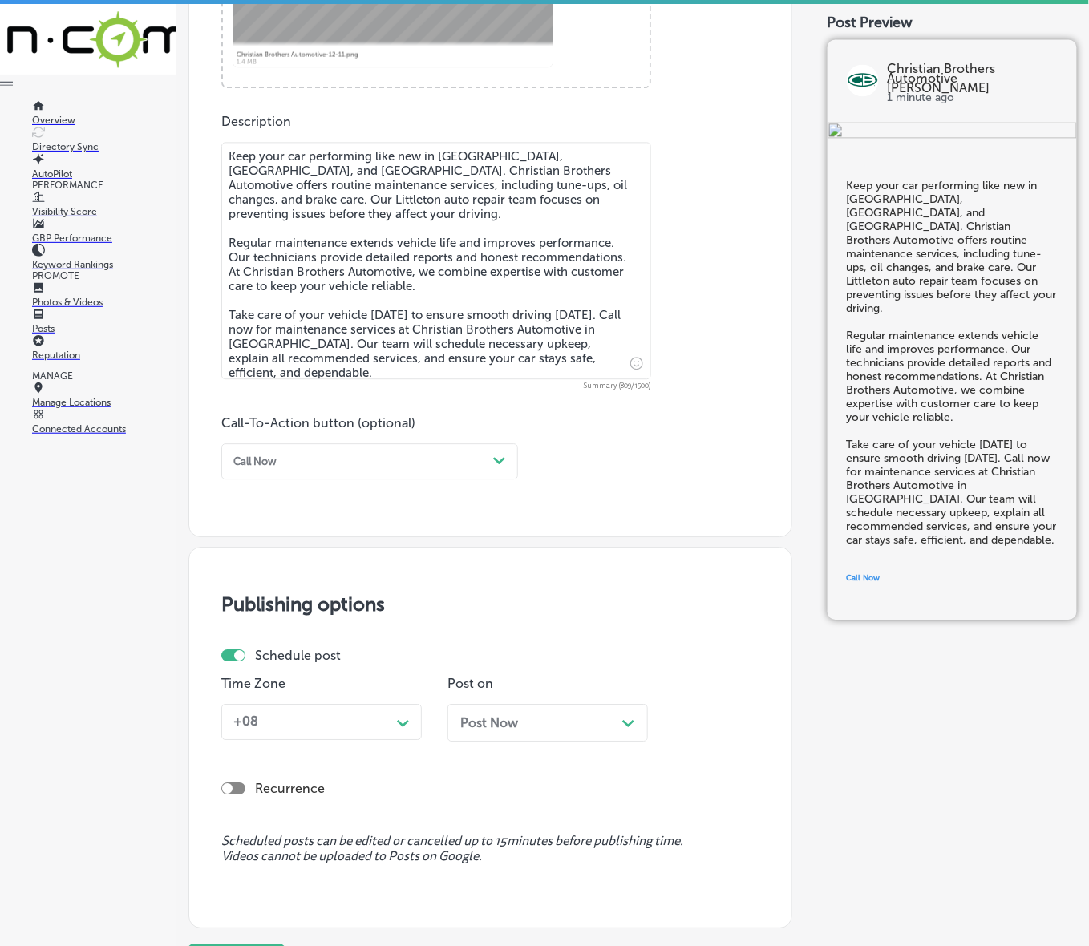
scroll to position [796, 0]
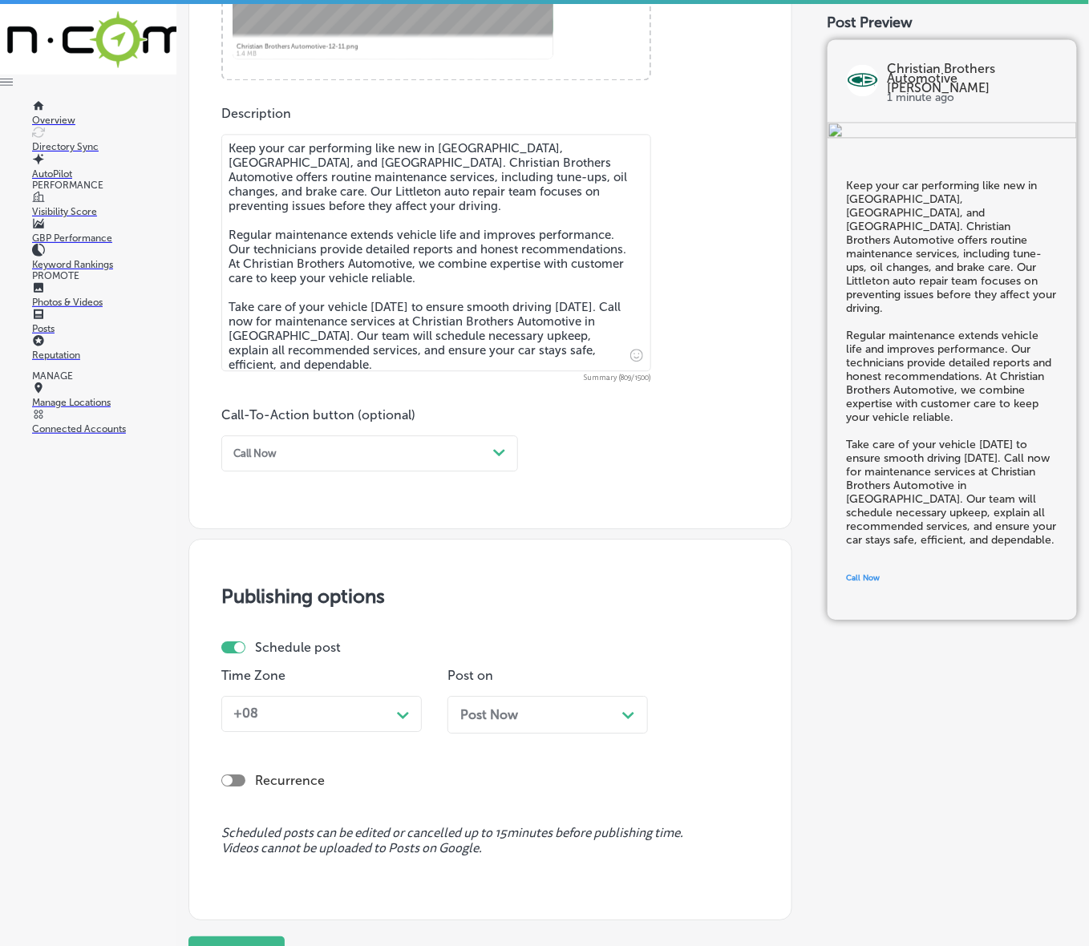
click at [375, 723] on div "+08" at bounding box center [309, 714] width 164 height 25
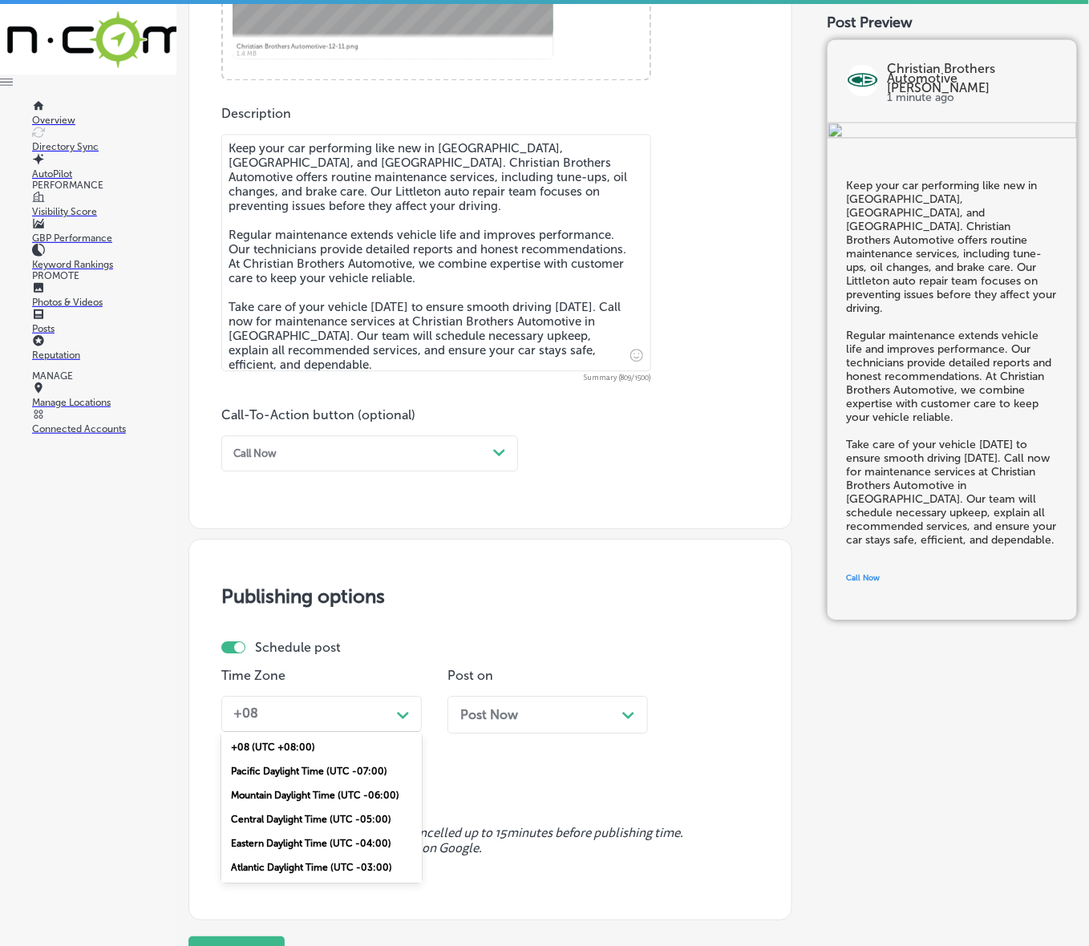
click at [351, 787] on div "Mountain Daylight Time (UTC -06:00)" at bounding box center [321, 796] width 200 height 24
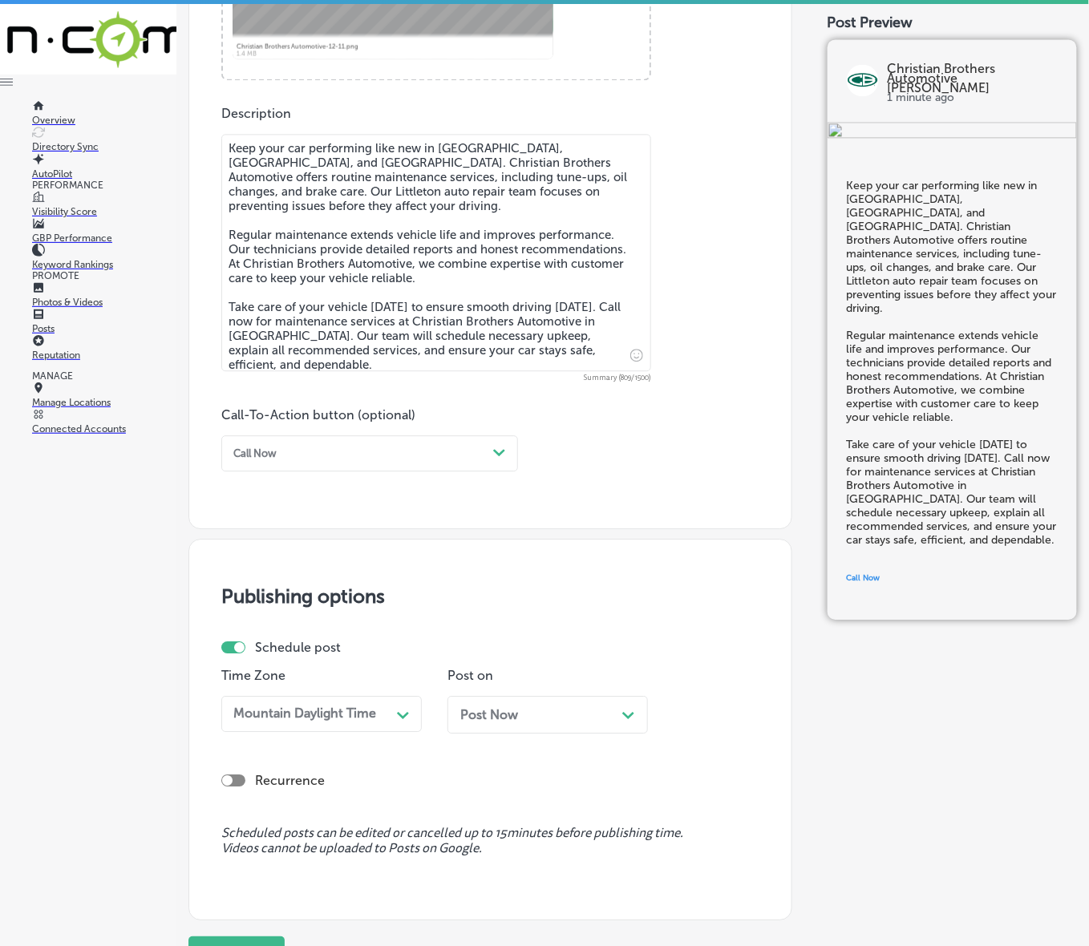
click at [499, 723] on div "Post Now Path Created with Sketch." at bounding box center [548, 715] width 200 height 38
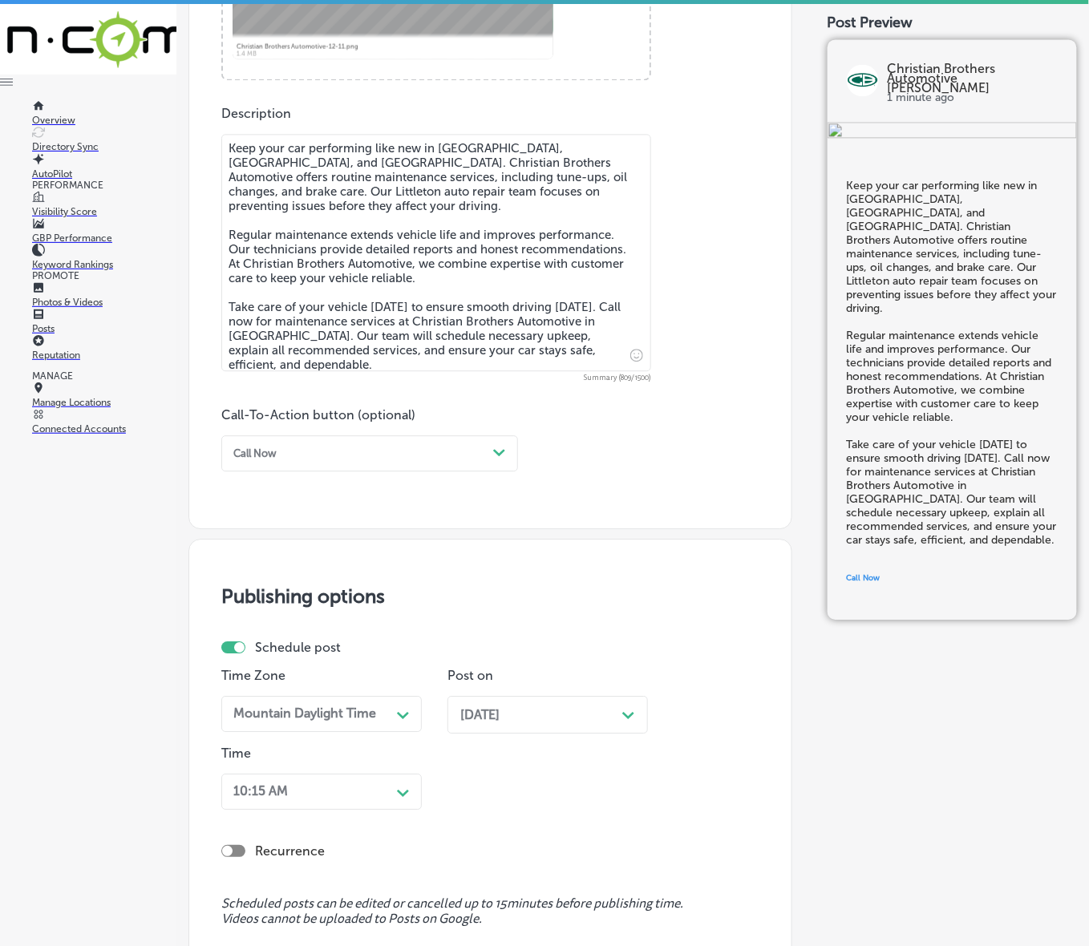
click at [405, 780] on div "10:15 AM Path Created with Sketch." at bounding box center [321, 792] width 200 height 36
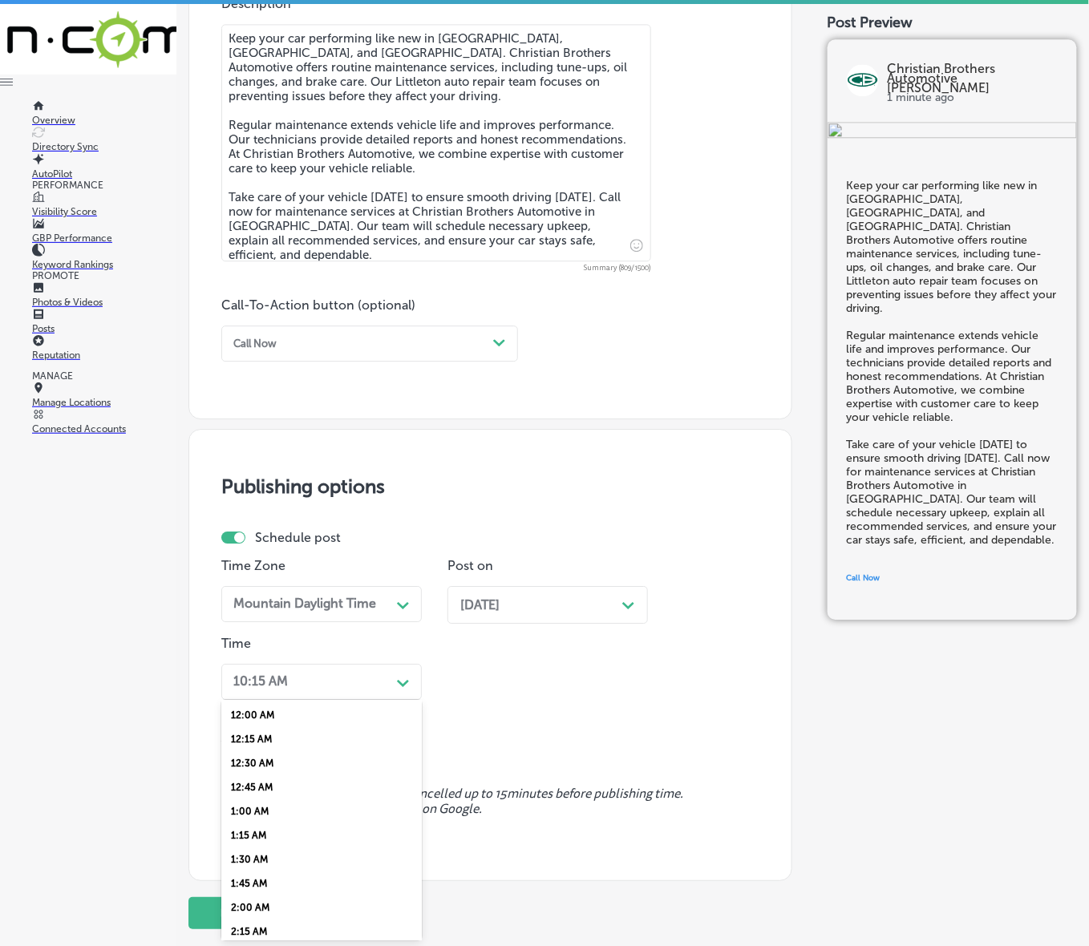
scroll to position [601, 0]
click at [247, 782] on div "7:00 AM" at bounding box center [321, 788] width 200 height 24
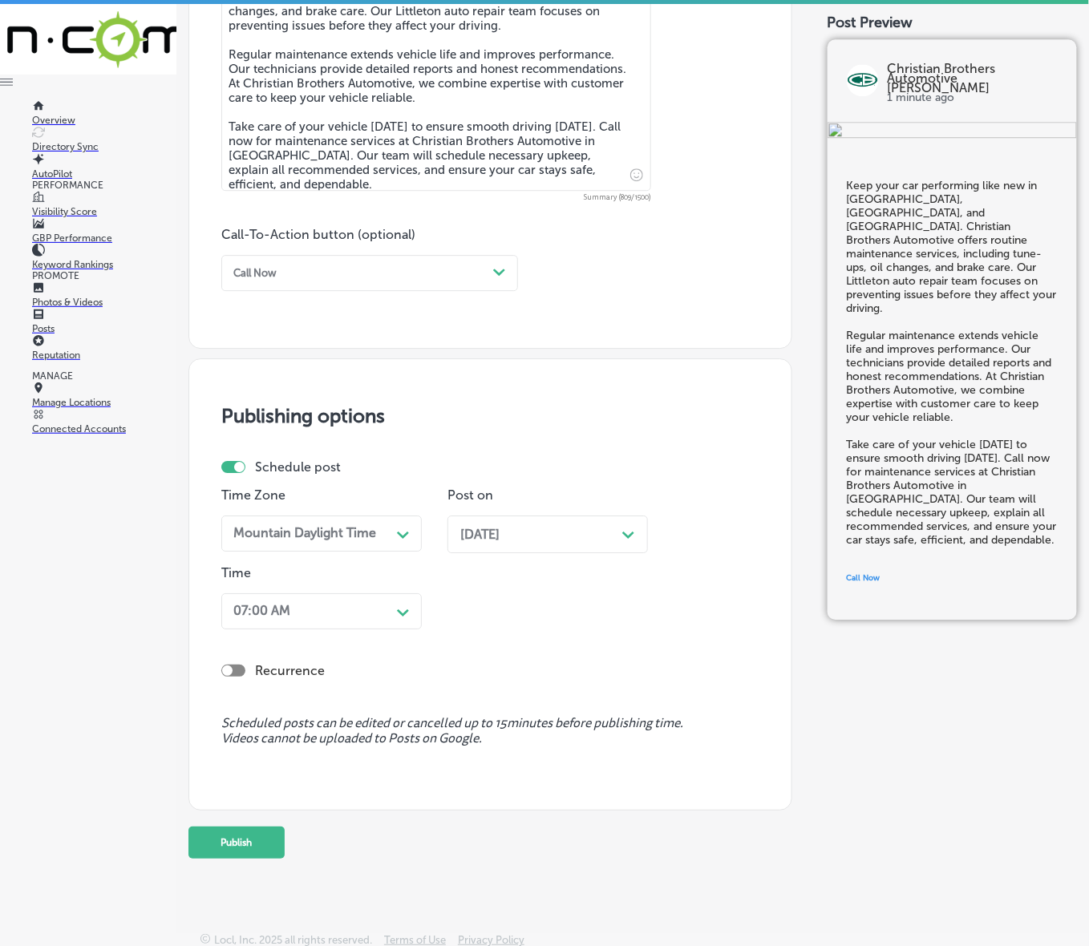
scroll to position [980, 0]
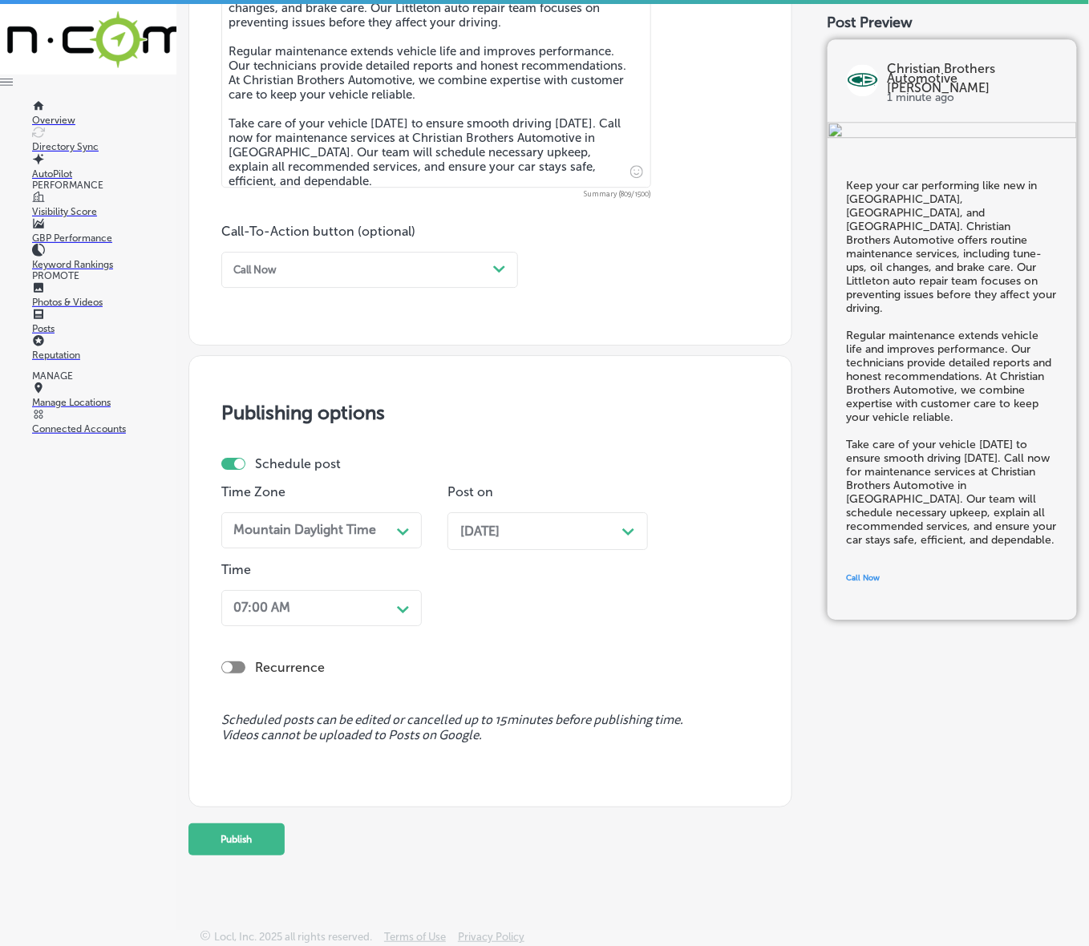
click at [253, 827] on button "Publish" at bounding box center [236, 840] width 96 height 32
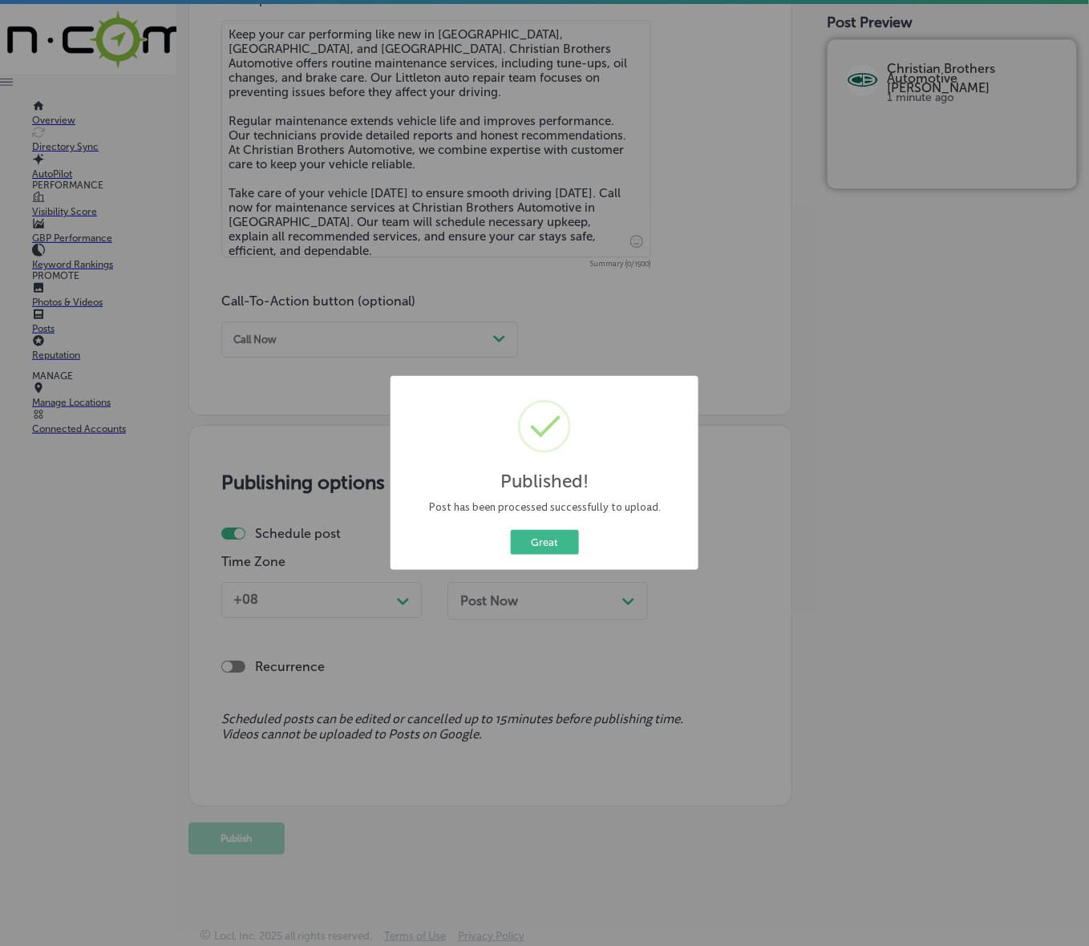
scroll to position [909, 0]
click at [539, 539] on button "Great" at bounding box center [545, 542] width 68 height 25
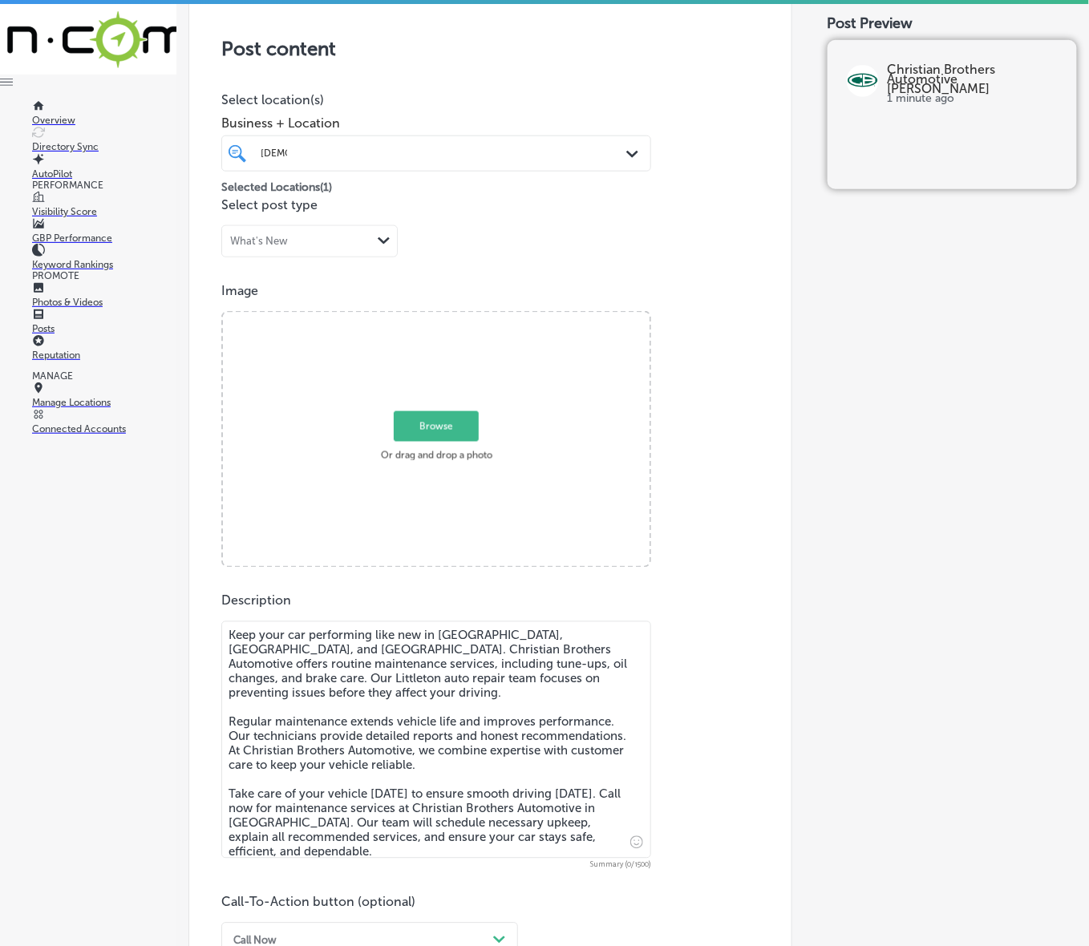
scroll to position [307, 0]
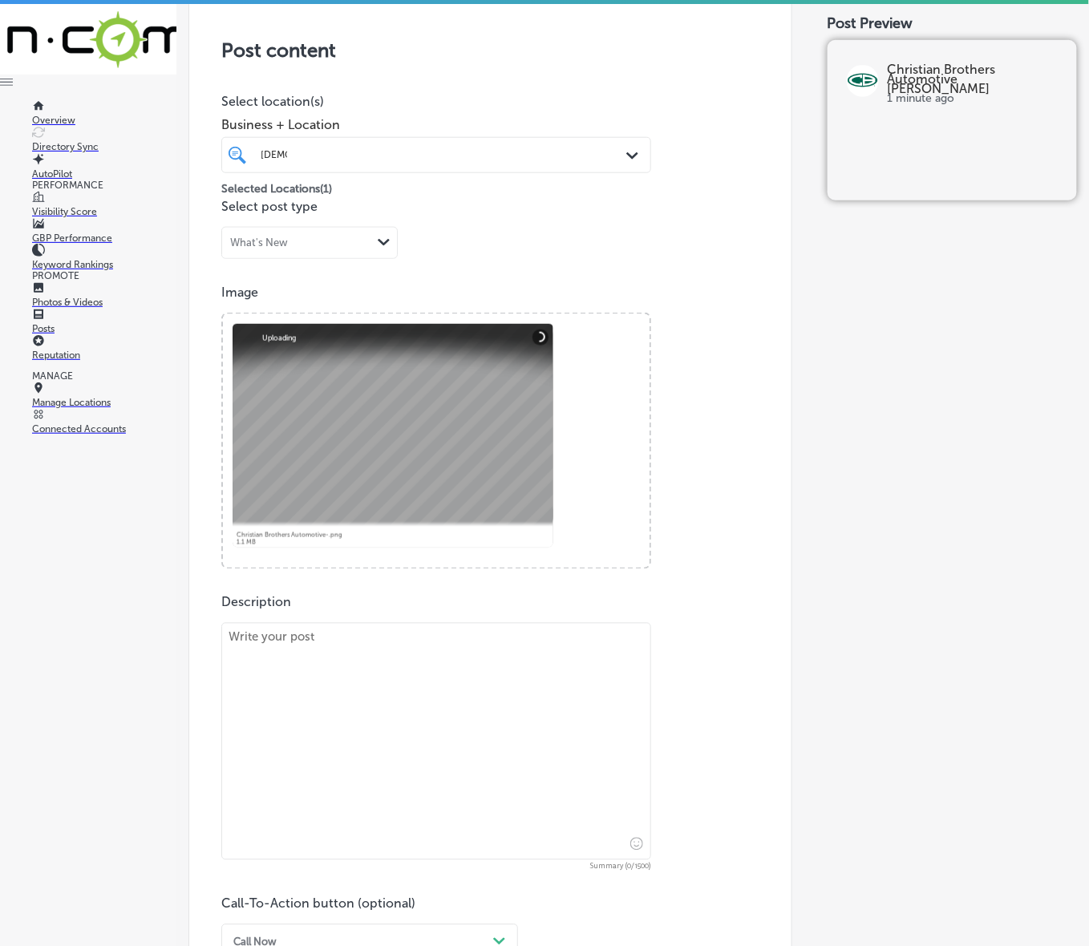
click at [439, 698] on textarea at bounding box center [436, 741] width 430 height 237
paste textarea "Lo Ipsumdolo Sitametc Adipiscing el Seddoeius, te incidid utlab Etdo Magnaaliqu…"
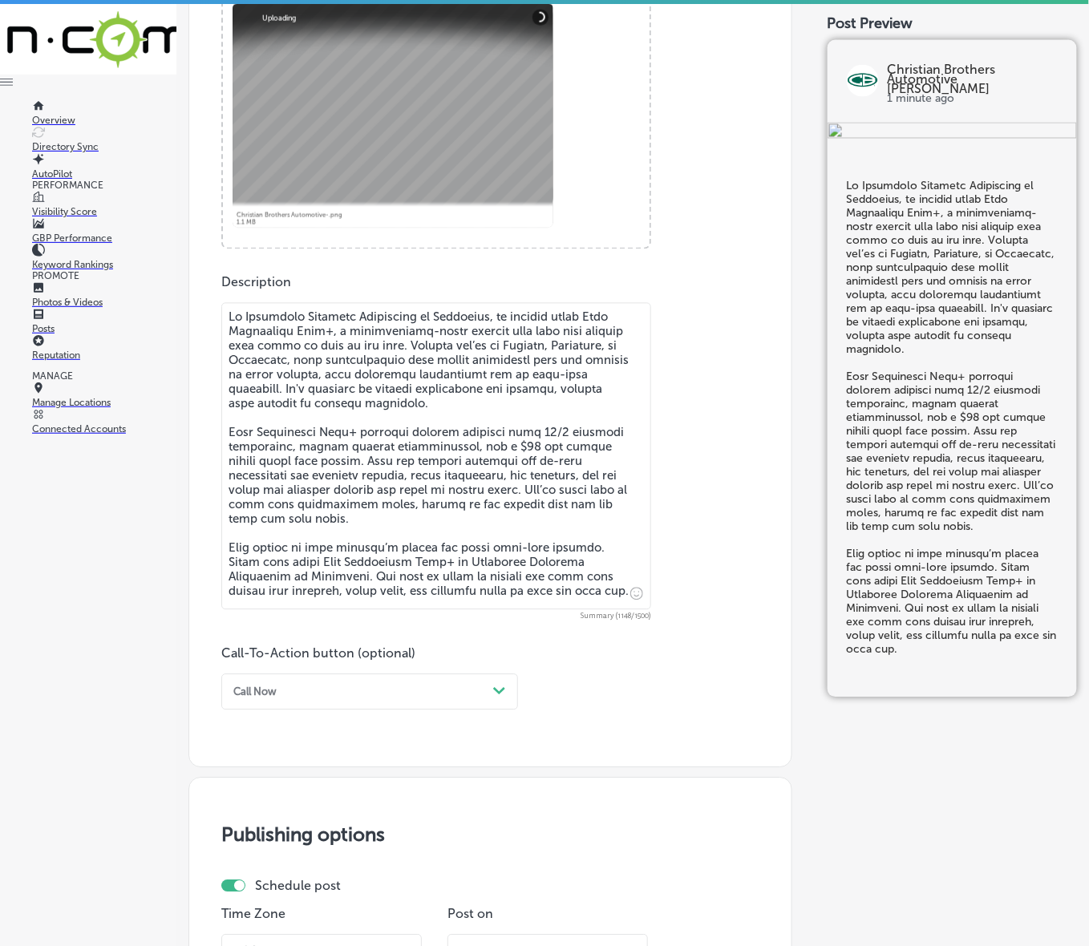
scroll to position [708, 0]
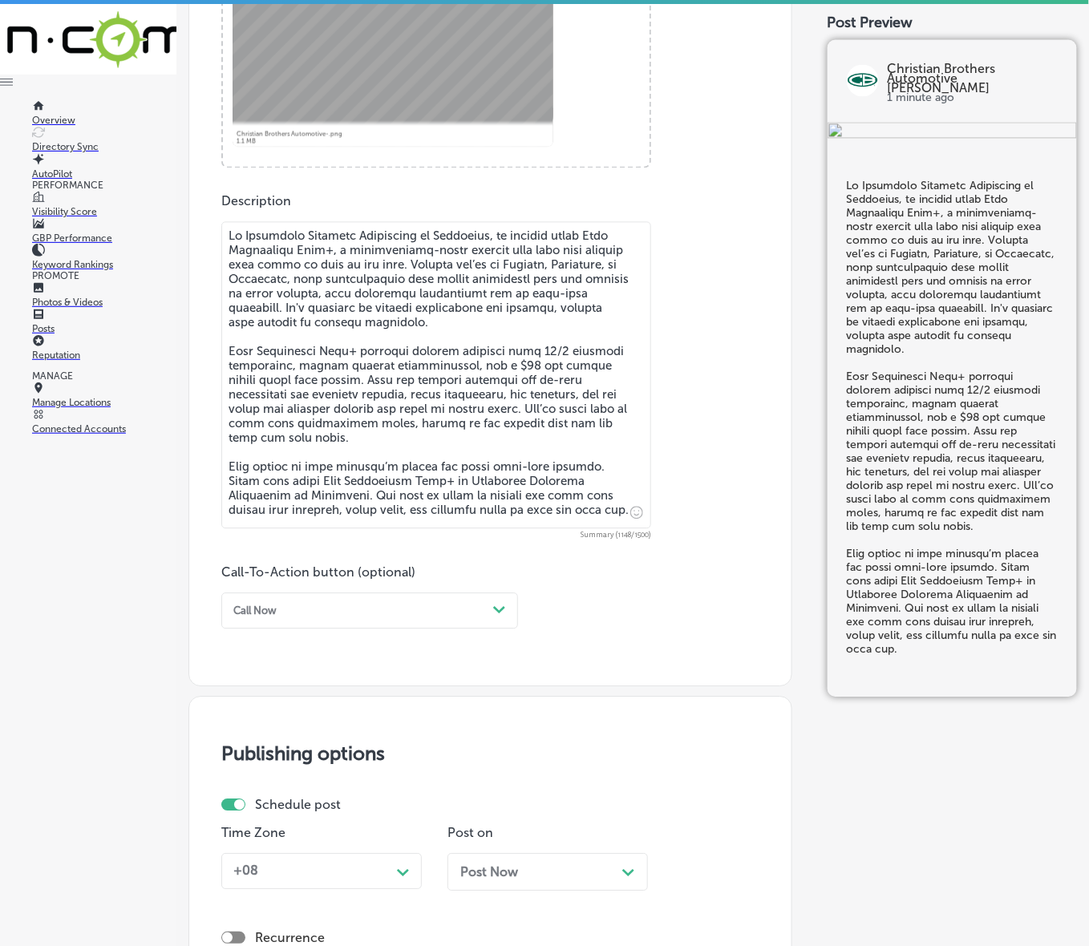
type textarea "Lo Ipsumdolo Sitametc Adipiscing el Seddoeius, te incidid utlab Etdo Magnaaliqu…"
click at [231, 601] on div "Call Now" at bounding box center [357, 612] width 260 height 22
click at [261, 731] on div "Learn more" at bounding box center [369, 741] width 297 height 24
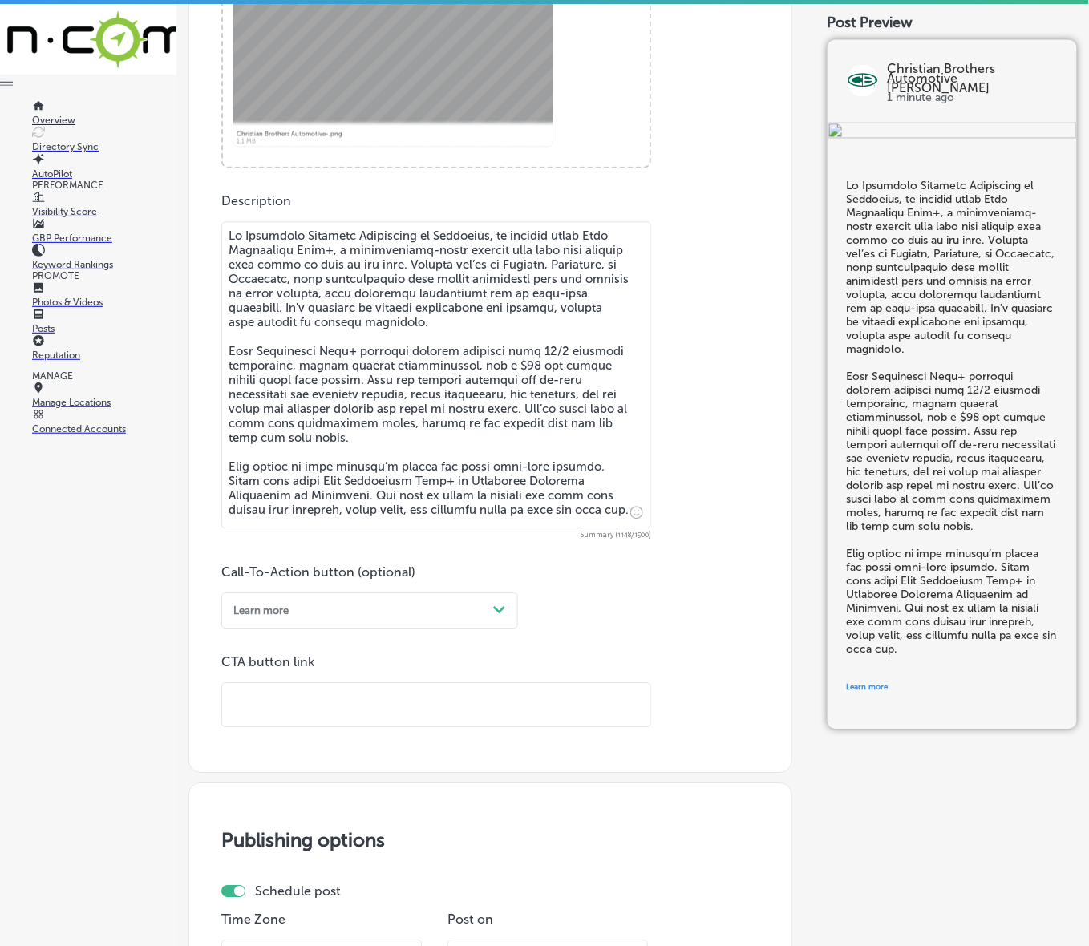
click at [286, 699] on input "text" at bounding box center [436, 706] width 428 height 44
paste input "[URL][DOMAIN_NAME][PERSON_NAME]"
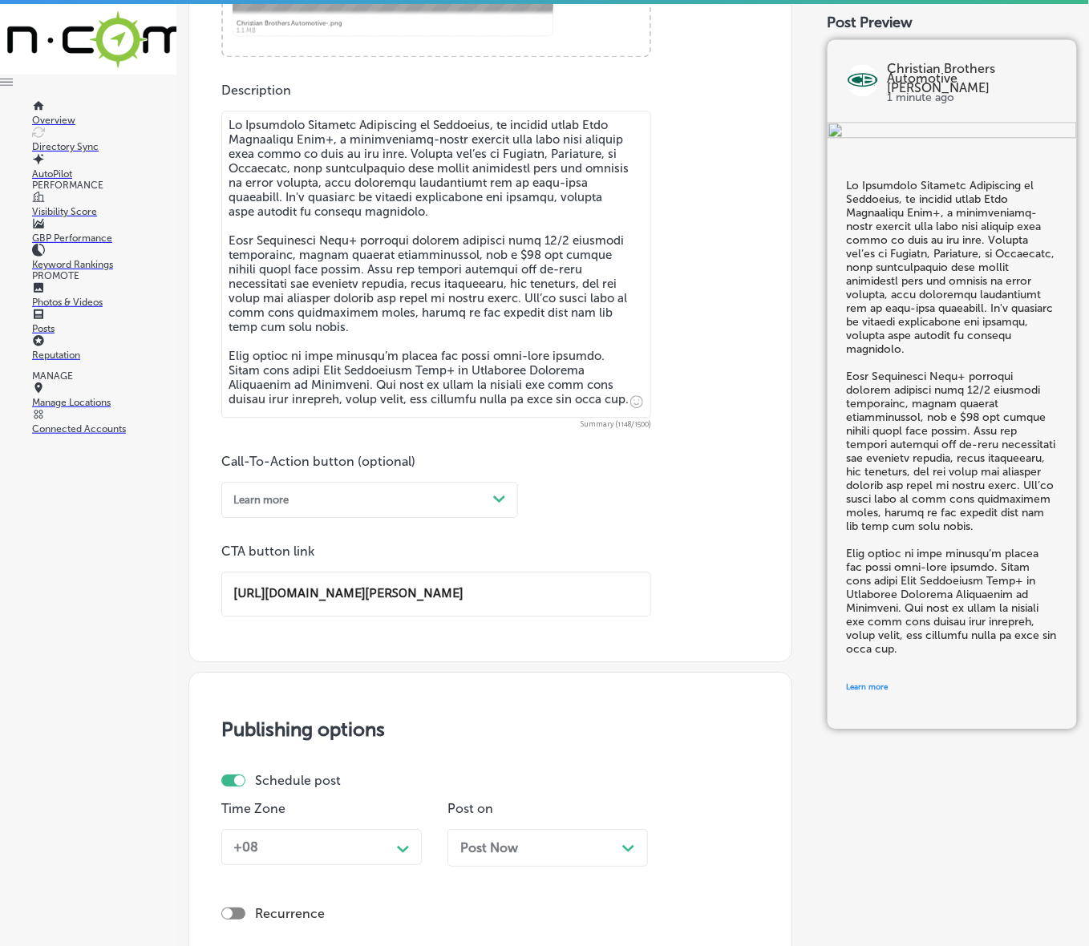
scroll to position [909, 0]
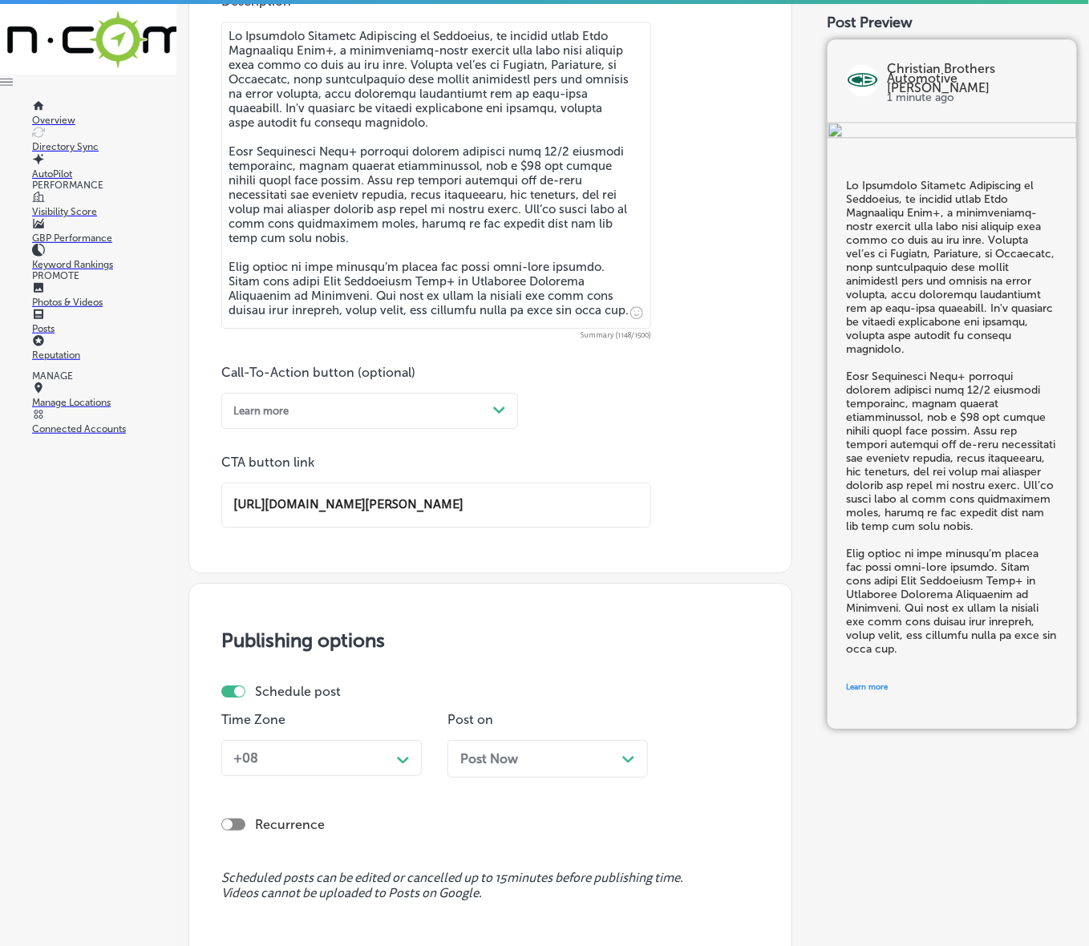
type input "[URL][DOMAIN_NAME][PERSON_NAME]"
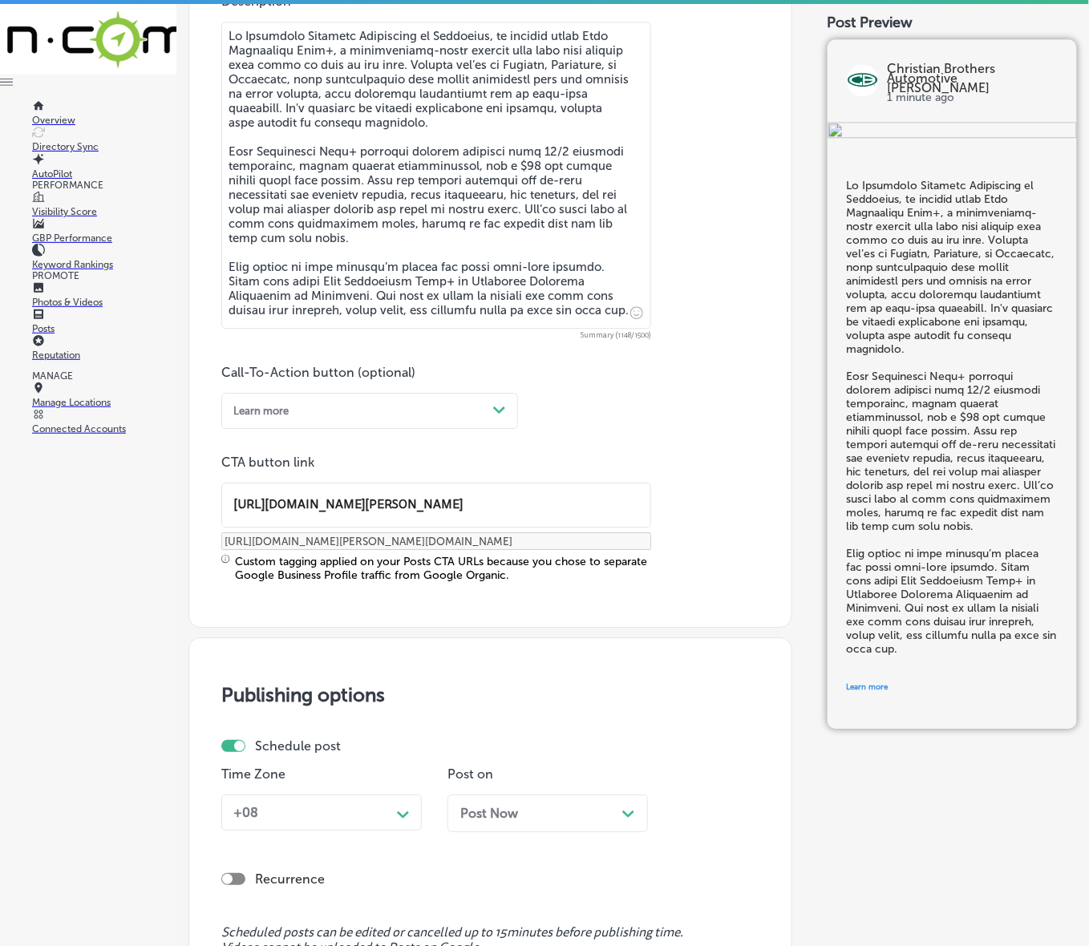
click at [393, 755] on div "Schedule post Time Zone +08 Path Created with Sketch. Post on Post Now Path Cre…" at bounding box center [485, 792] width 529 height 106
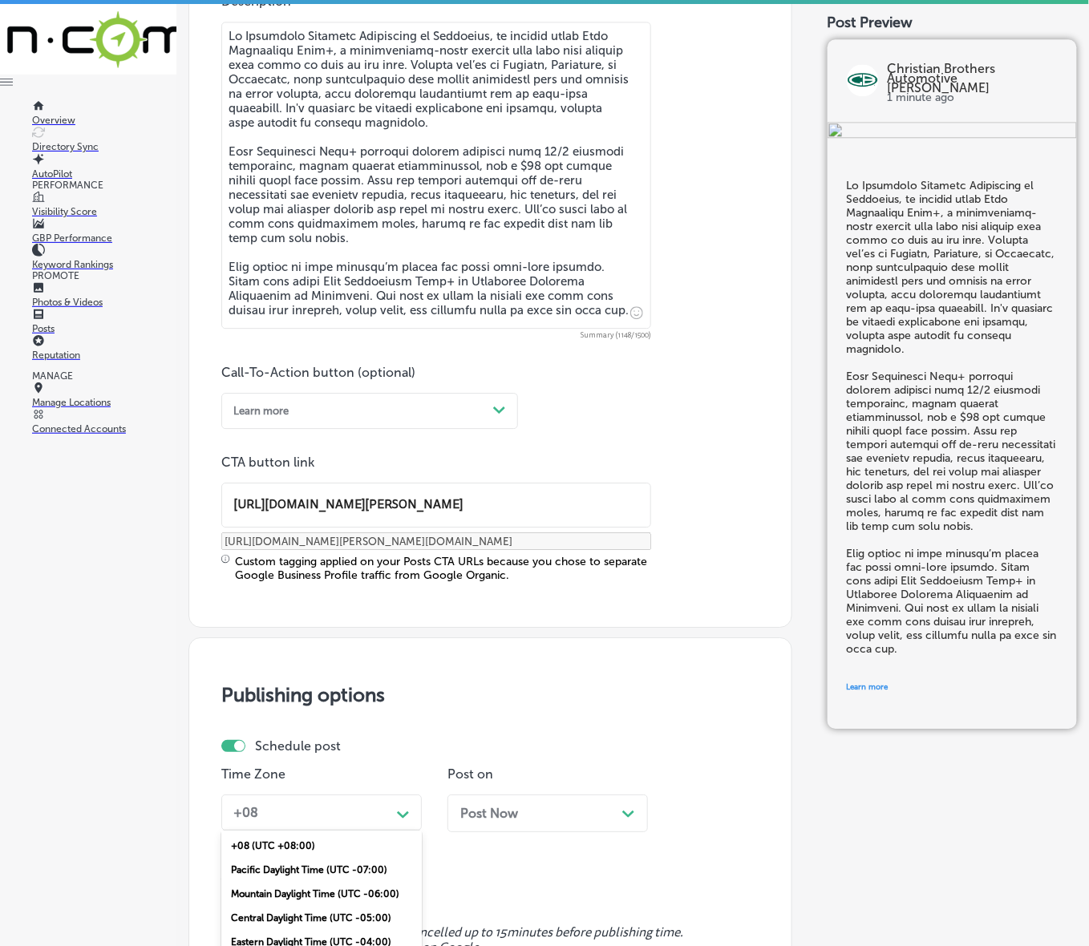
click at [383, 820] on div "option Mountain Daylight Time (UTC -06:00), selected. option Pacific Daylight T…" at bounding box center [321, 813] width 200 height 36
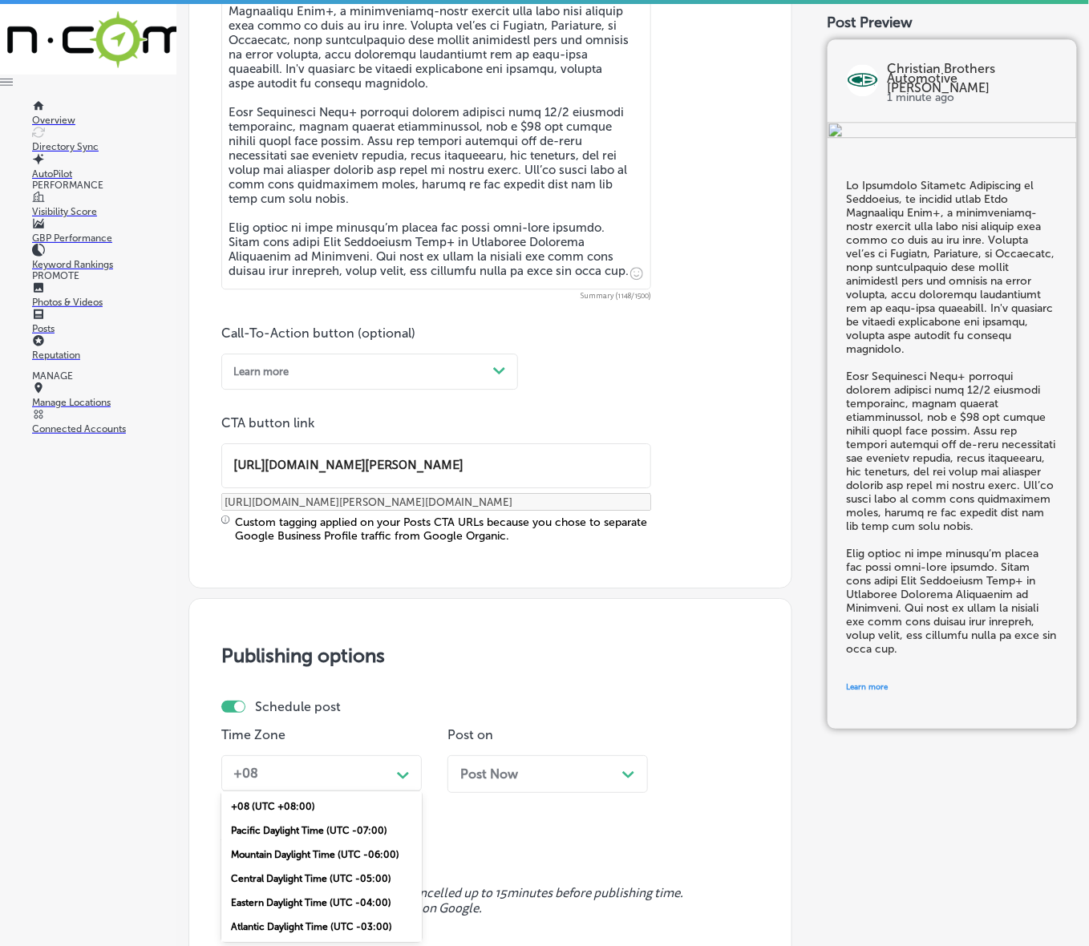
click at [333, 850] on div "Mountain Daylight Time (UTC -06:00)" at bounding box center [321, 855] width 200 height 24
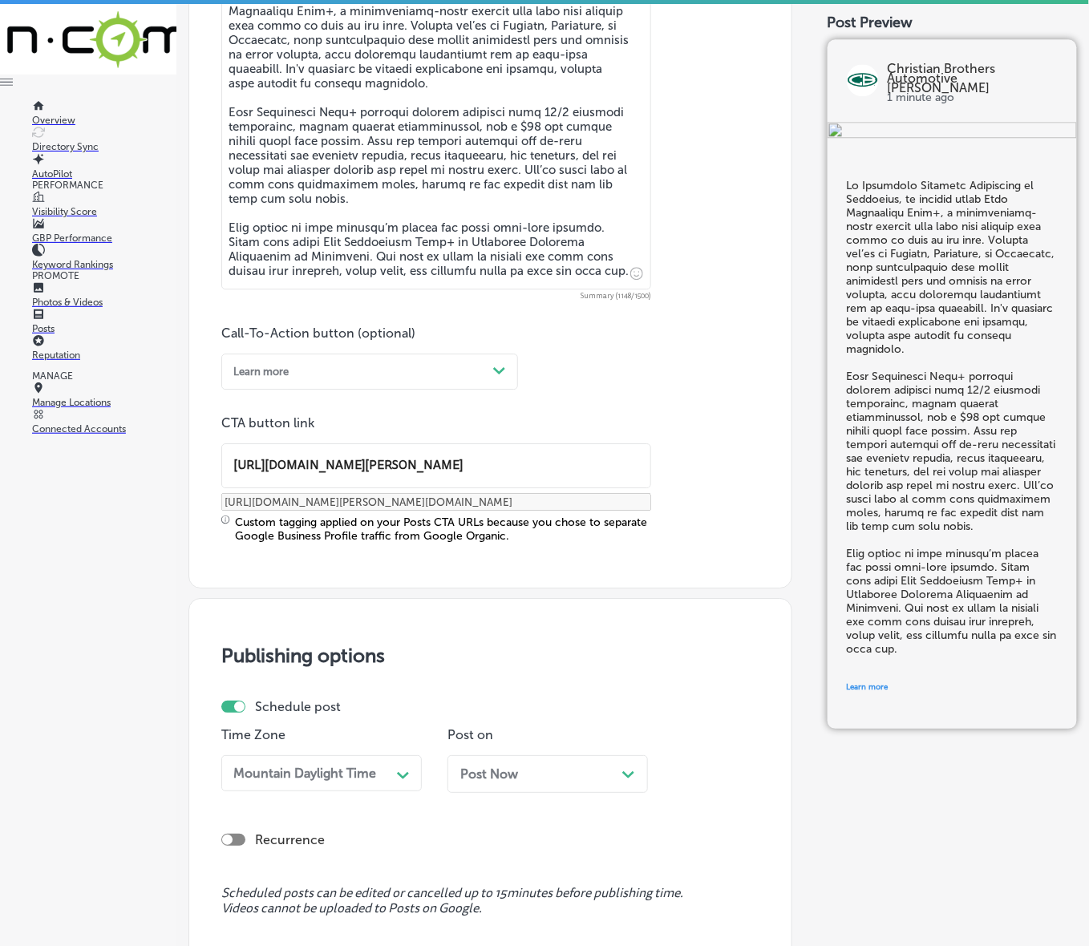
click at [518, 794] on div "Post Now Path Created with Sketch." at bounding box center [548, 780] width 200 height 50
click at [517, 774] on span "Post Now" at bounding box center [489, 774] width 58 height 15
click at [397, 844] on div "10:15 AM Path Created with Sketch." at bounding box center [321, 851] width 200 height 36
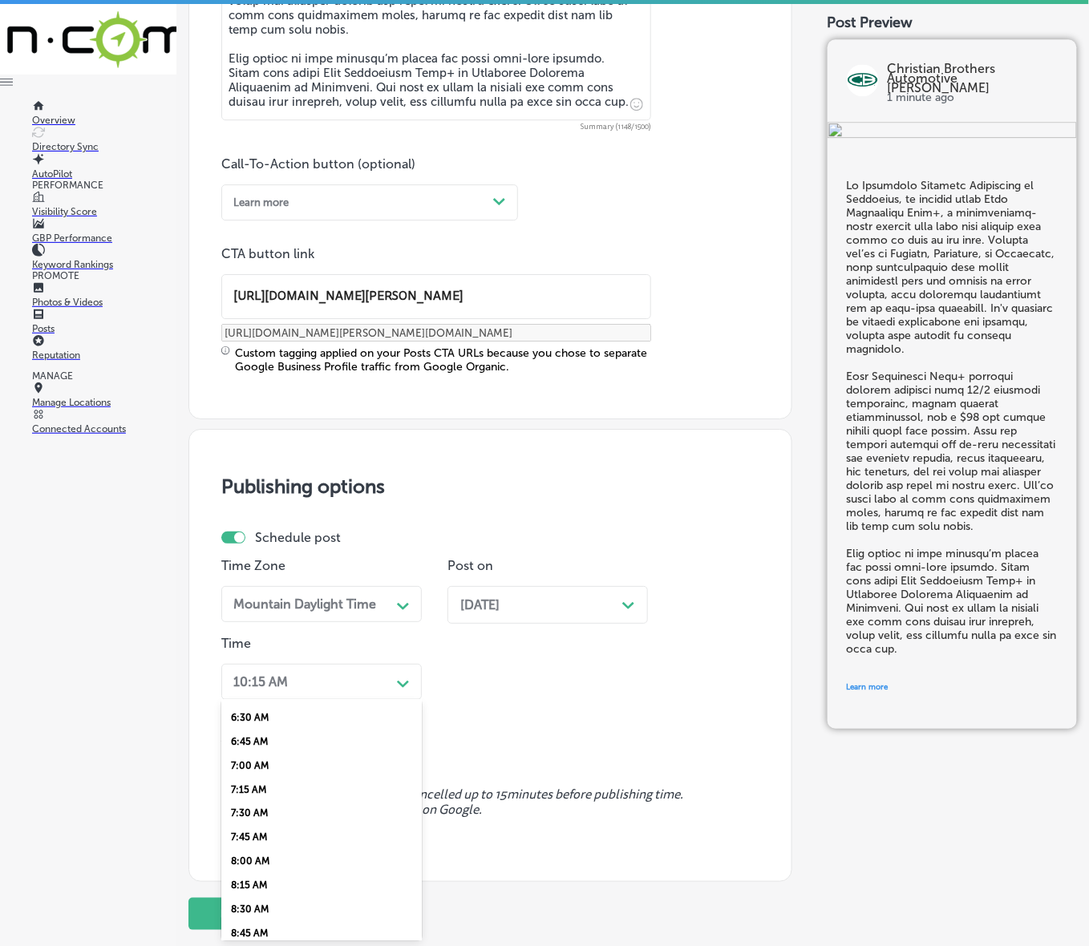
scroll to position [601, 0]
click at [229, 783] on div "7:00 AM" at bounding box center [321, 788] width 200 height 24
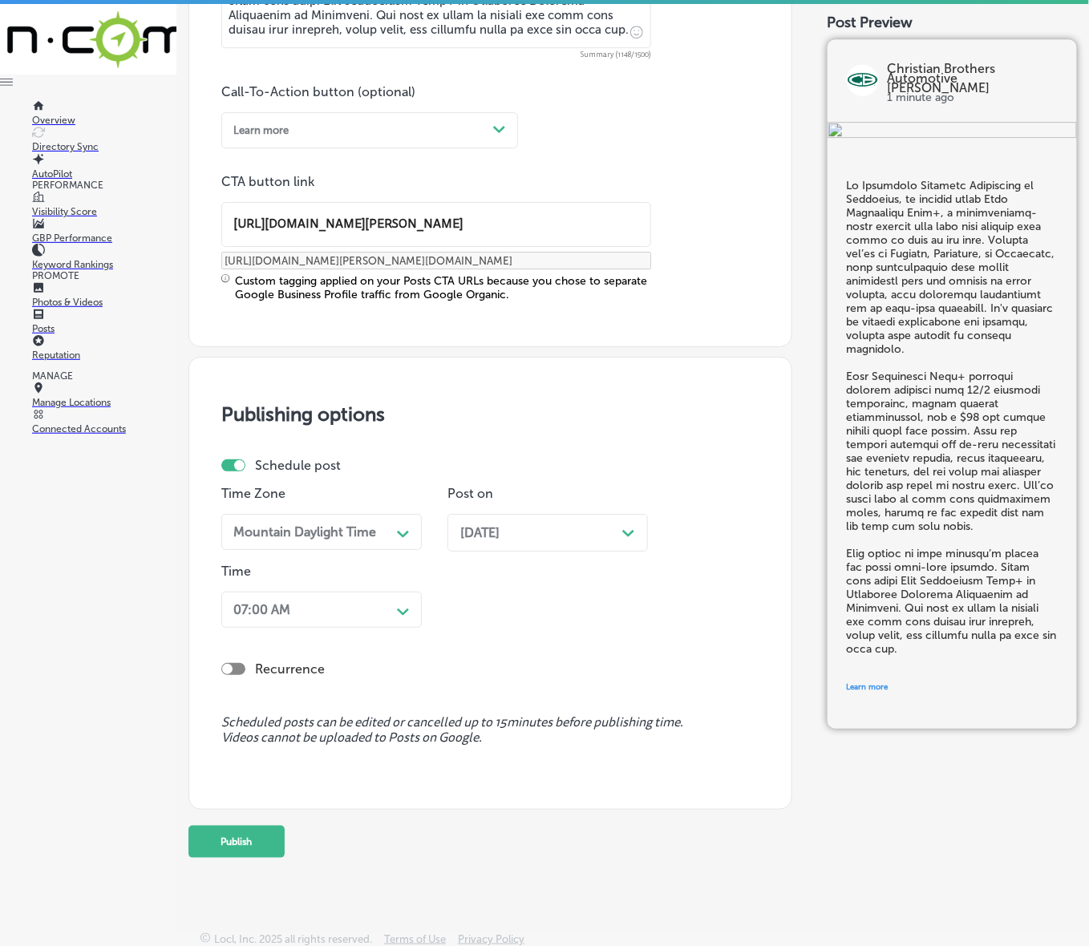
scroll to position [1192, 0]
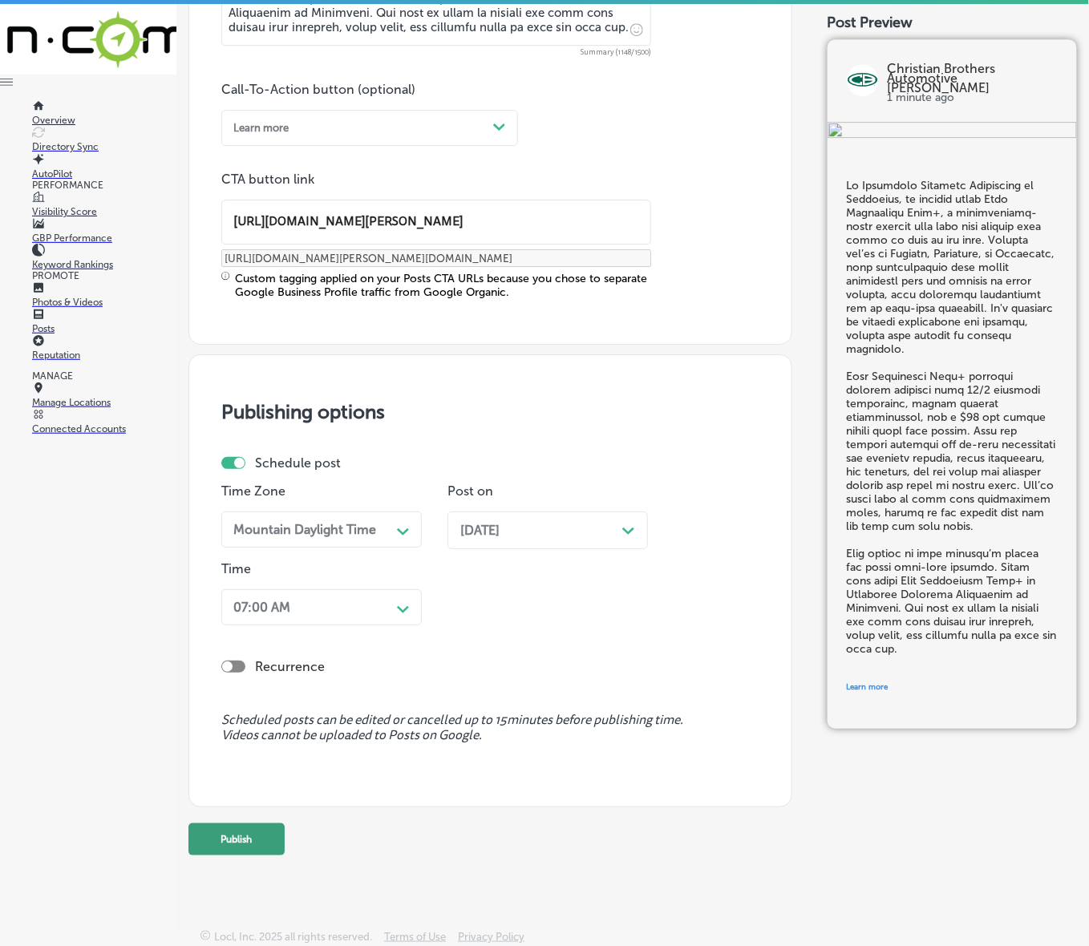
click at [239, 832] on button "Publish" at bounding box center [236, 840] width 96 height 32
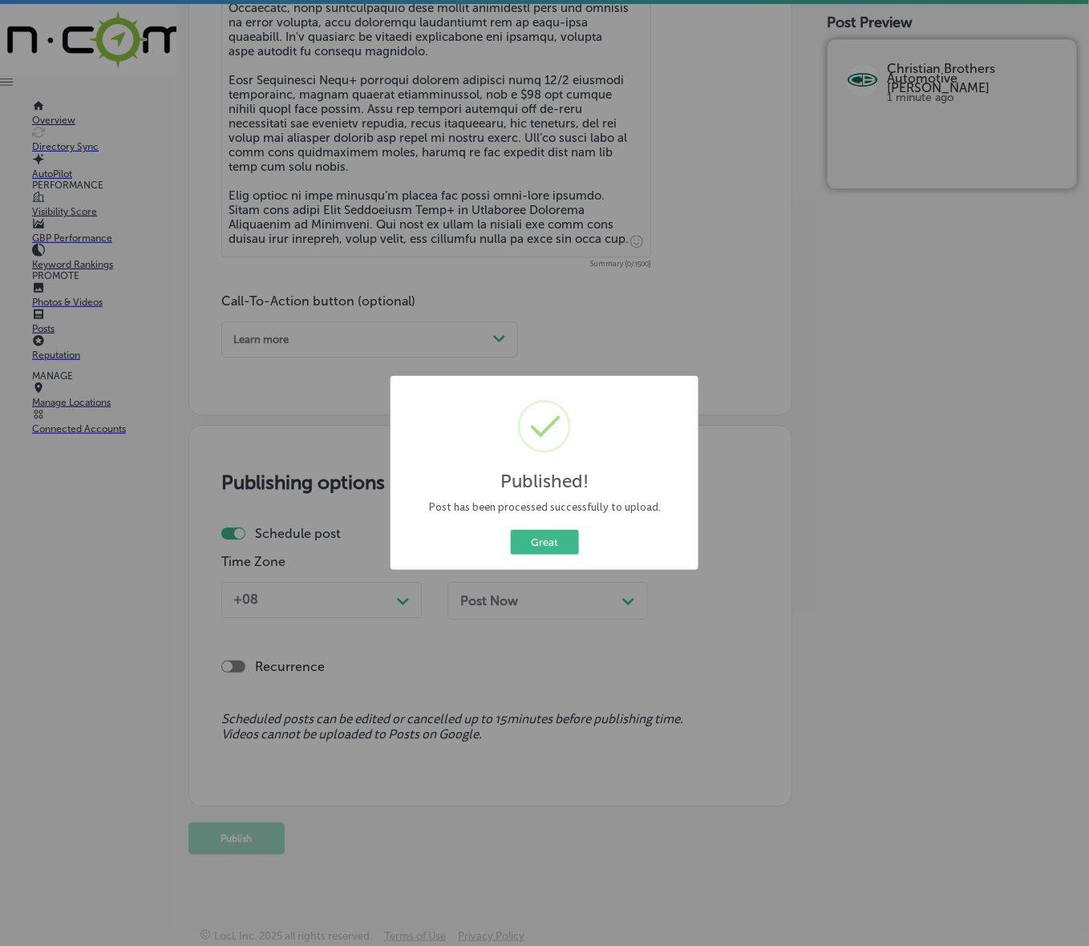
scroll to position [979, 0]
click at [549, 547] on button "Great" at bounding box center [545, 542] width 68 height 25
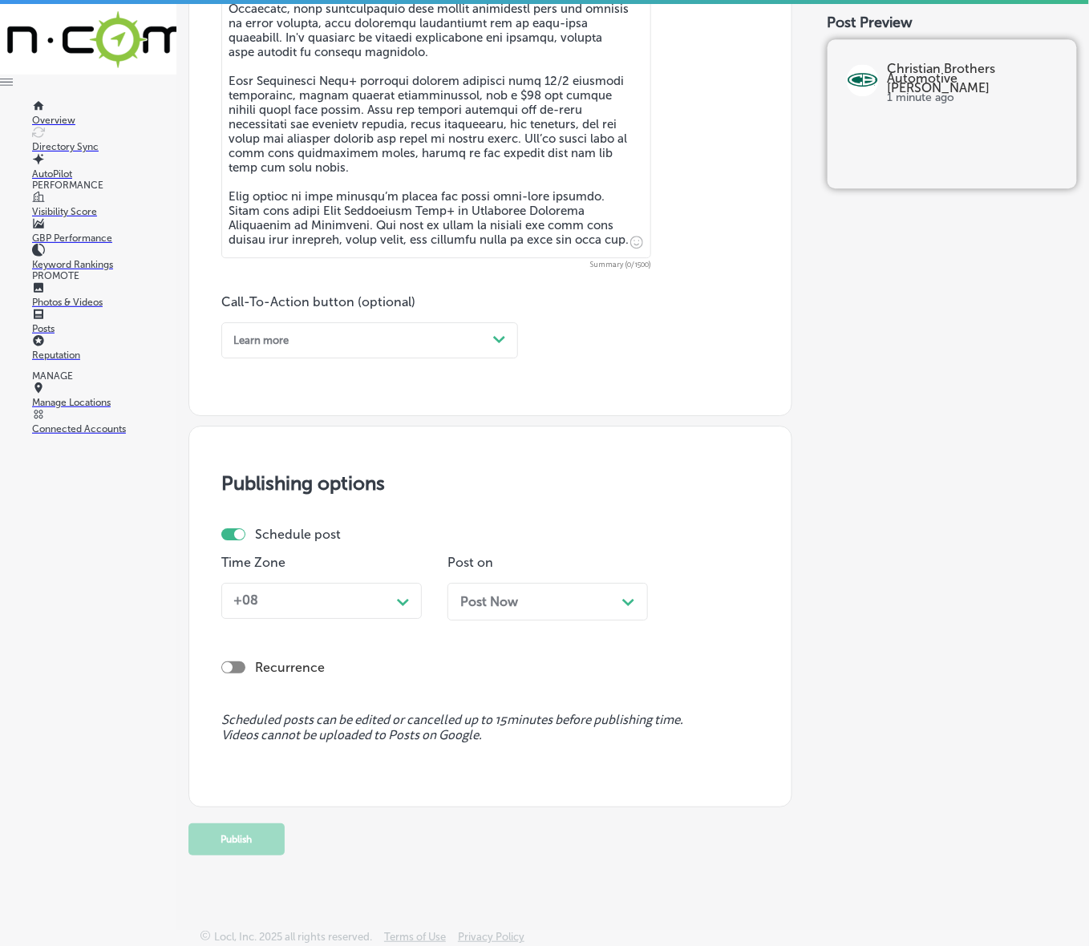
click at [111, 334] on link "Posts" at bounding box center [104, 323] width 144 height 22
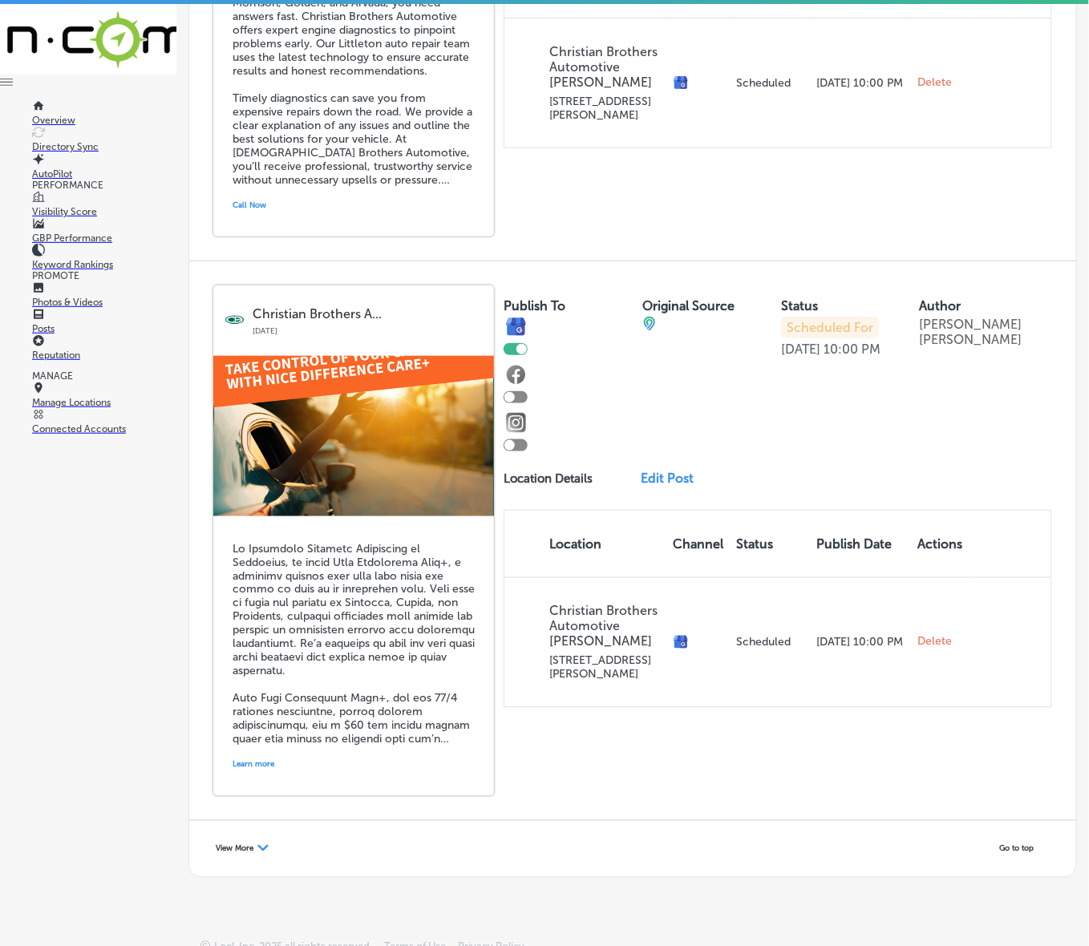
scroll to position [3104, 0]
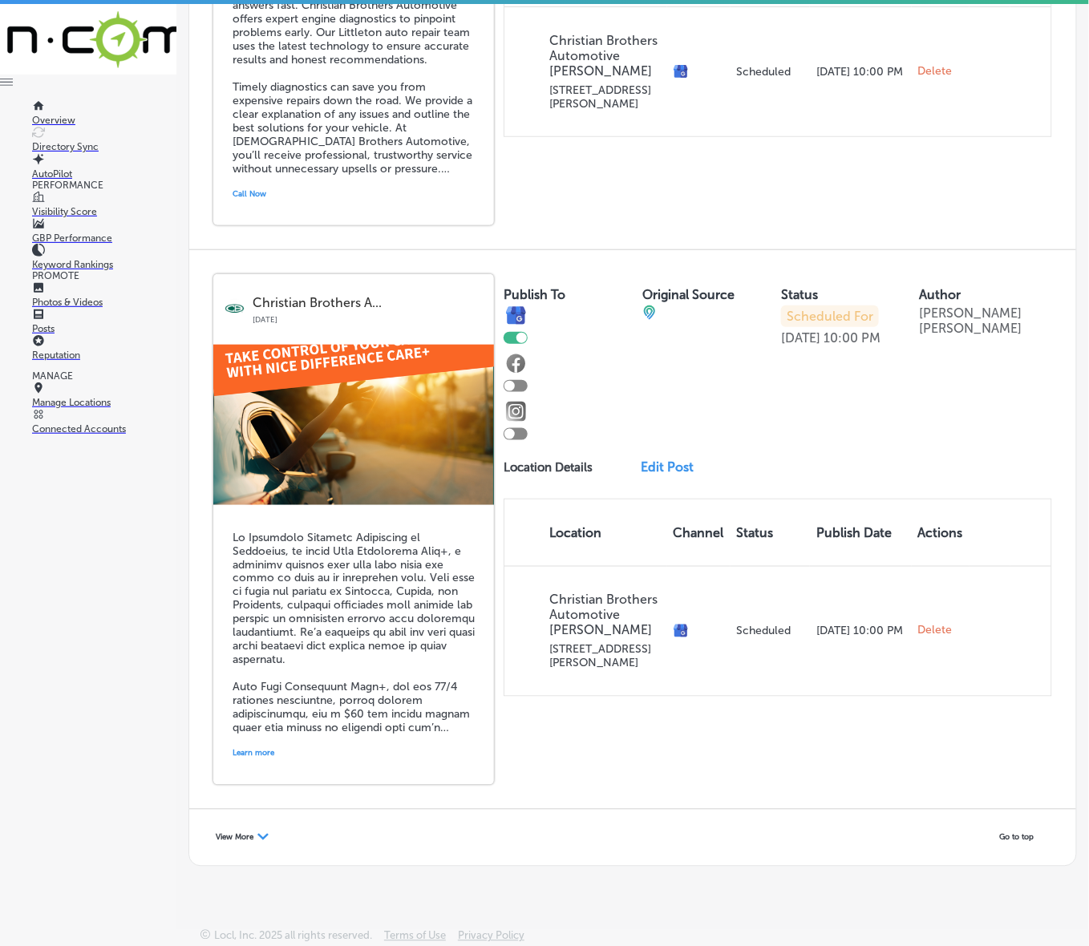
drag, startPoint x: 257, startPoint y: 844, endPoint x: 271, endPoint y: 836, distance: 16.5
click at [257, 844] on div "View More Path Created with Sketch." at bounding box center [242, 838] width 74 height 24
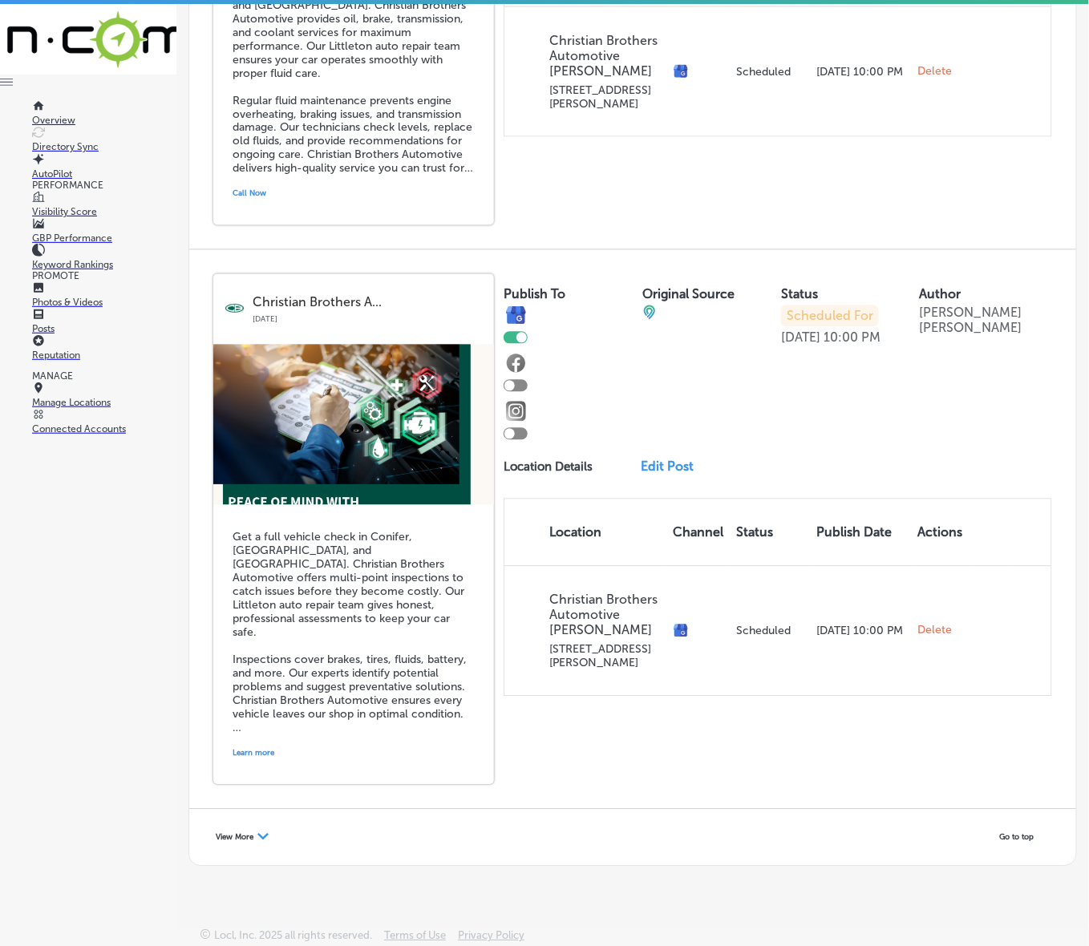
scroll to position [6498, 0]
click at [242, 834] on span "View More" at bounding box center [235, 838] width 38 height 10
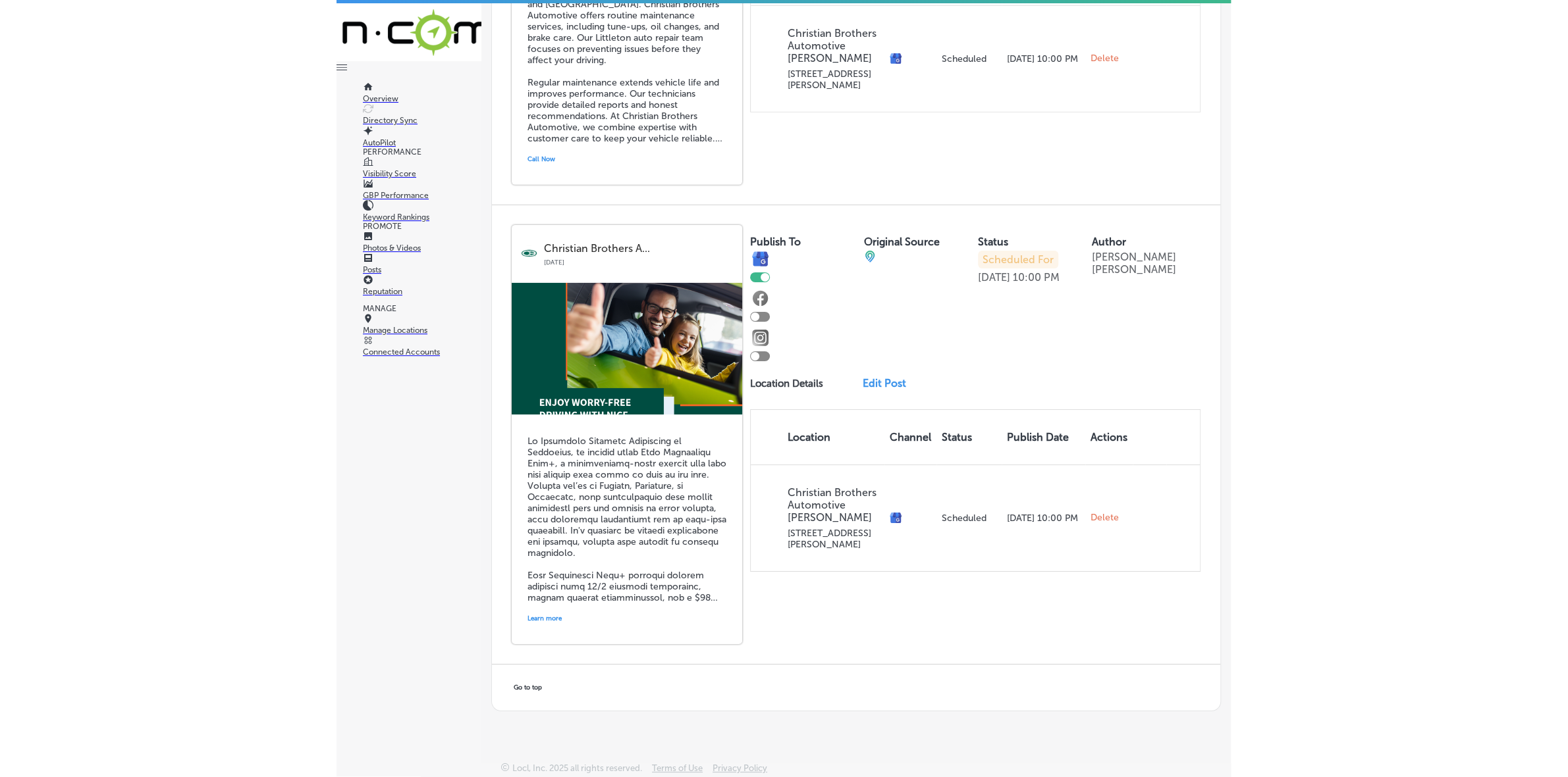
scroll to position [6261, 0]
